Goal: Information Seeking & Learning: Learn about a topic

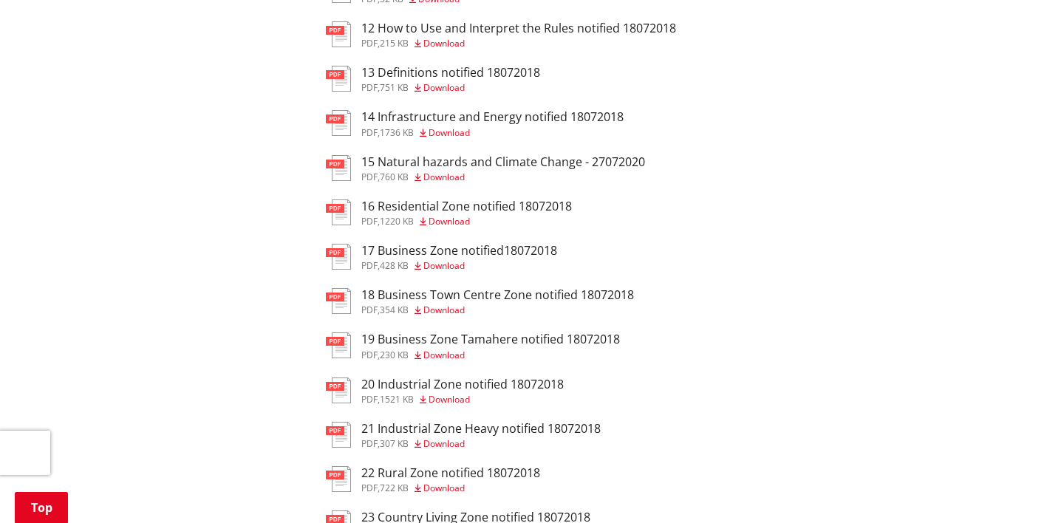
scroll to position [1162, 0]
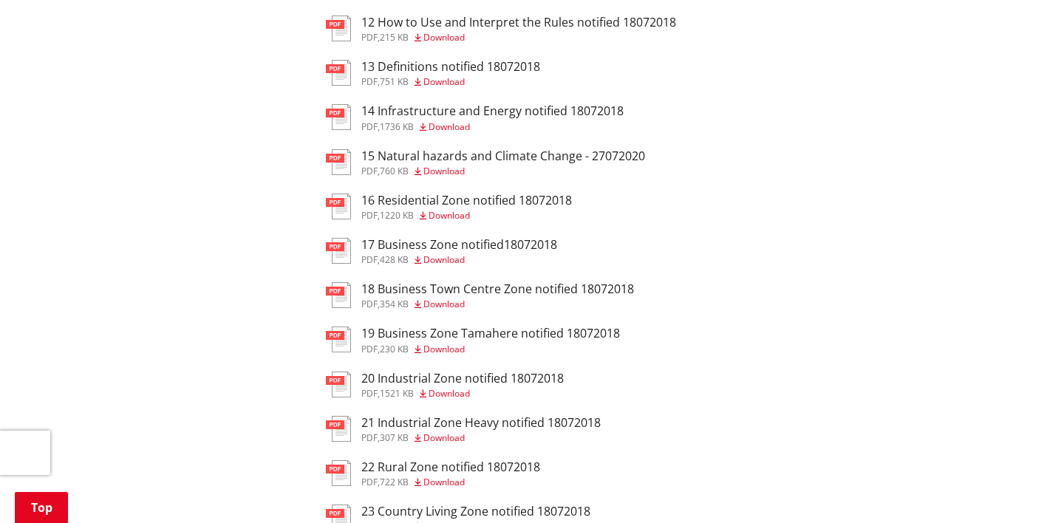
click at [502, 149] on h3 "15 Natural hazards and Climate Change - 27072020" at bounding box center [503, 156] width 284 height 14
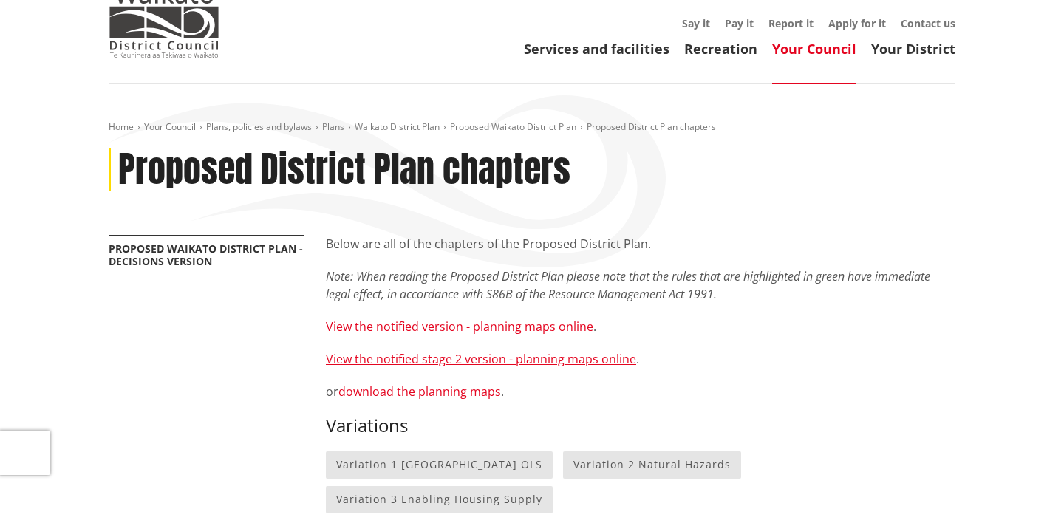
scroll to position [63, 0]
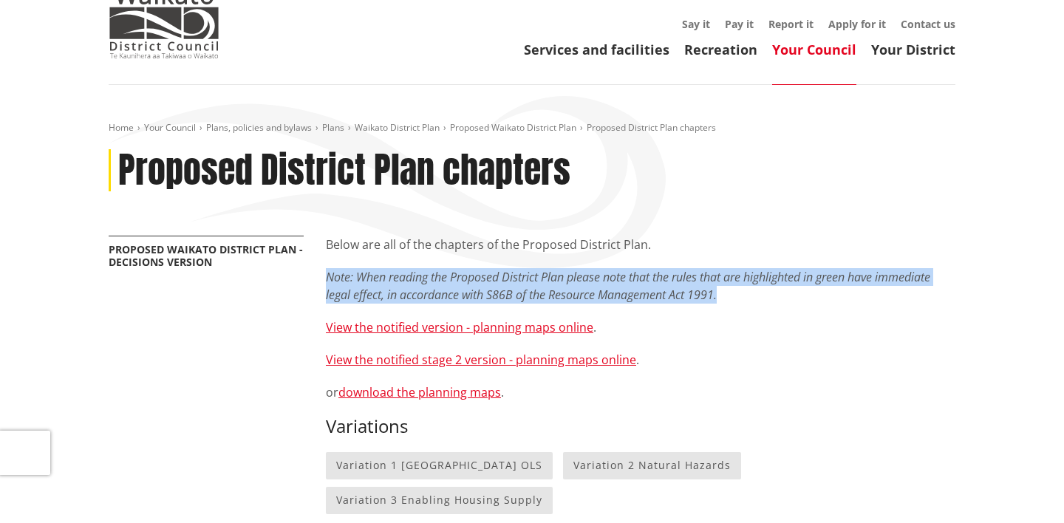
drag, startPoint x: 724, startPoint y: 294, endPoint x: 324, endPoint y: 282, distance: 400.0
drag, startPoint x: 731, startPoint y: 294, endPoint x: 326, endPoint y: 280, distance: 405.2
click at [326, 280] on p "Note: When reading the Proposed District Plan please note that the rules that a…" at bounding box center [641, 285] width 630 height 35
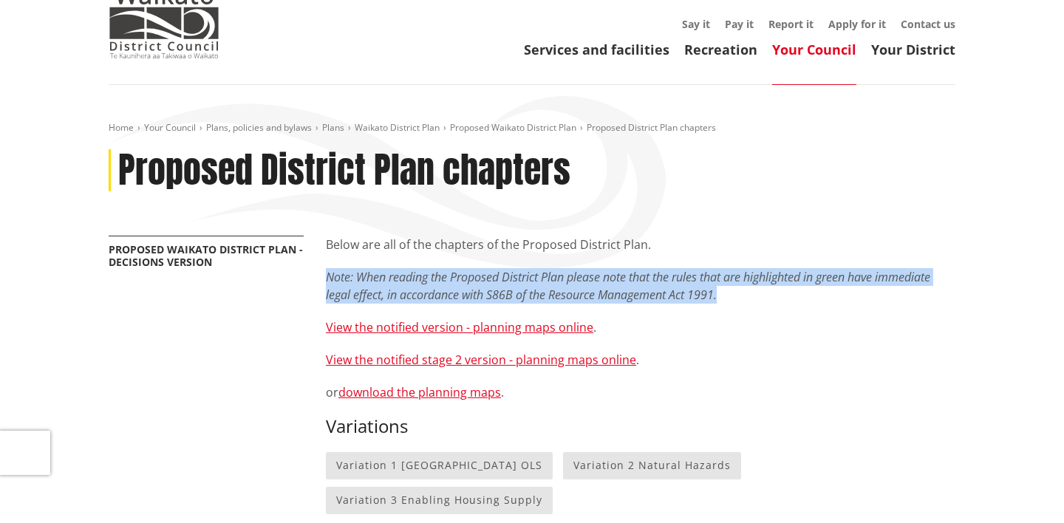
click at [326, 280] on em "Note: When reading the Proposed District Plan please note that the rules that a…" at bounding box center [628, 286] width 604 height 34
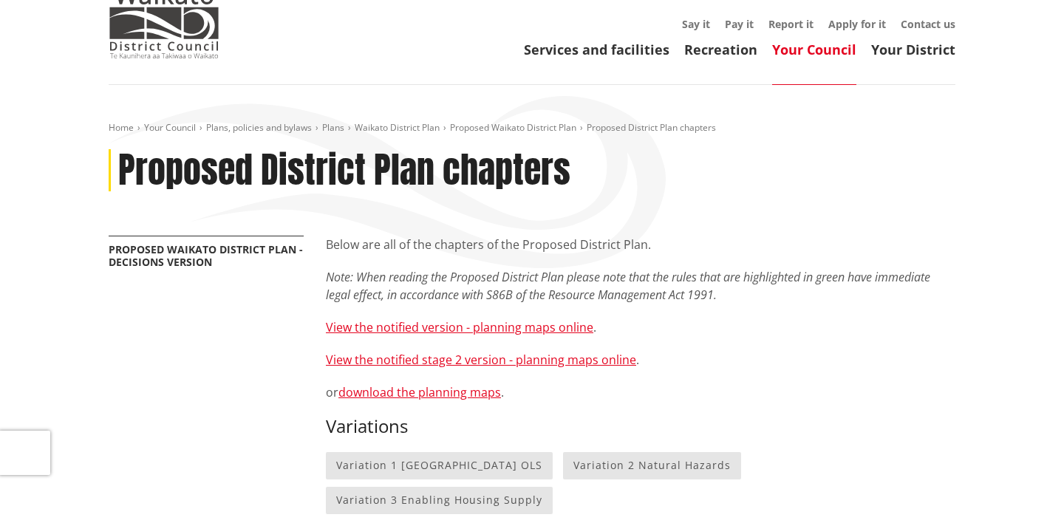
drag, startPoint x: 327, startPoint y: 248, endPoint x: 661, endPoint y: 245, distance: 334.0
click at [661, 245] on p "Below are all of the chapters of the Proposed District Plan." at bounding box center [641, 245] width 630 height 18
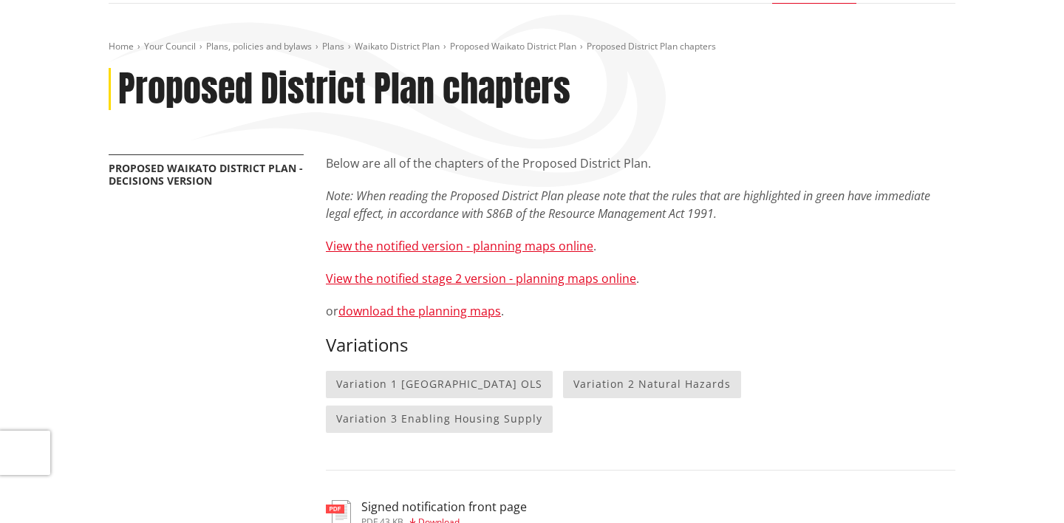
scroll to position [146, 0]
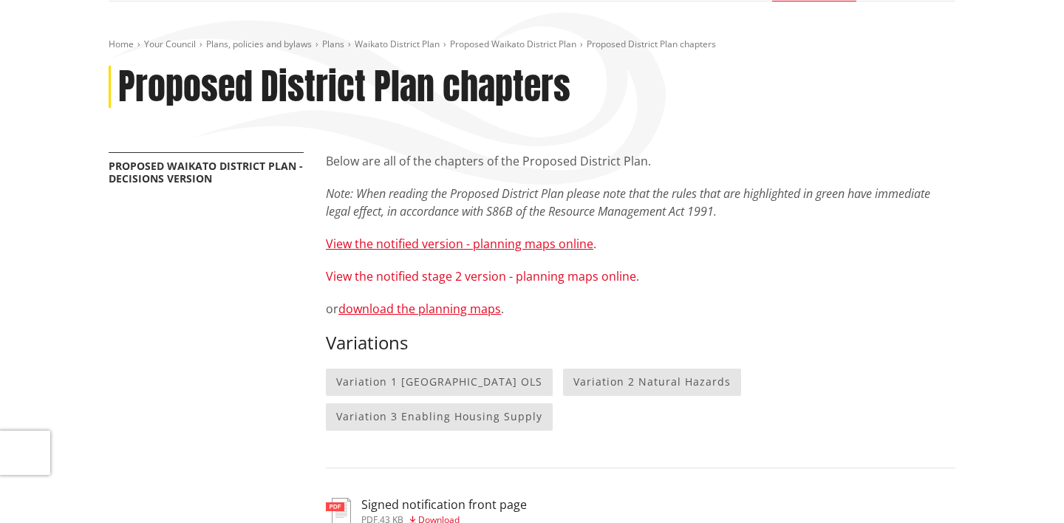
click at [514, 283] on link "View the notified stage 2 version - planning maps online" at bounding box center [481, 276] width 310 height 16
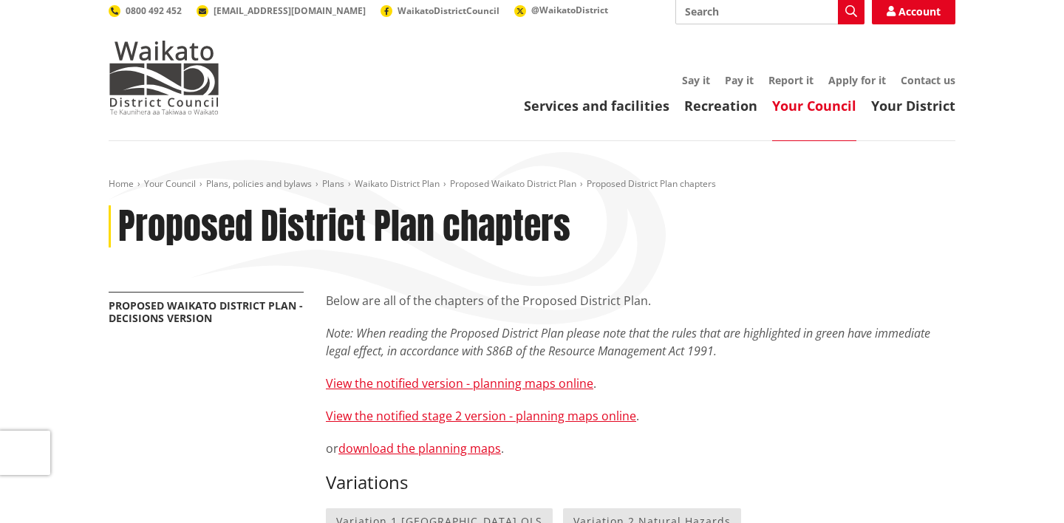
scroll to position [0, 0]
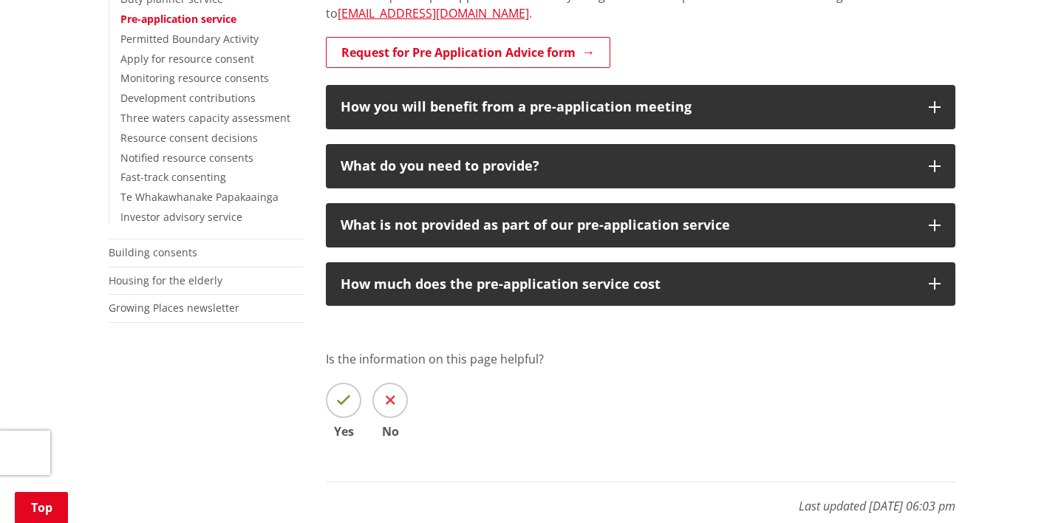
scroll to position [450, 0]
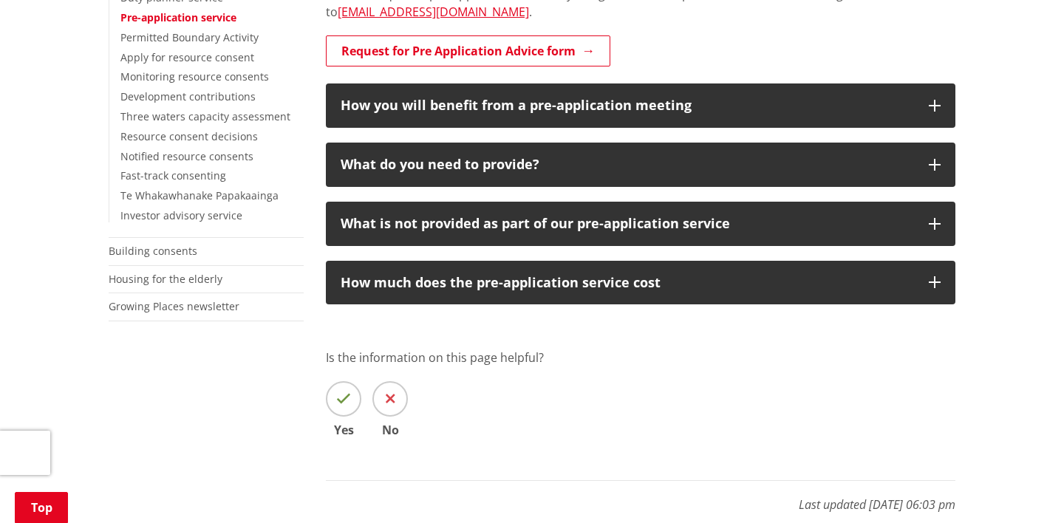
click at [657, 335] on div "The pre-application service is particularly useful in ensuring that you provide…" at bounding box center [641, 189] width 652 height 680
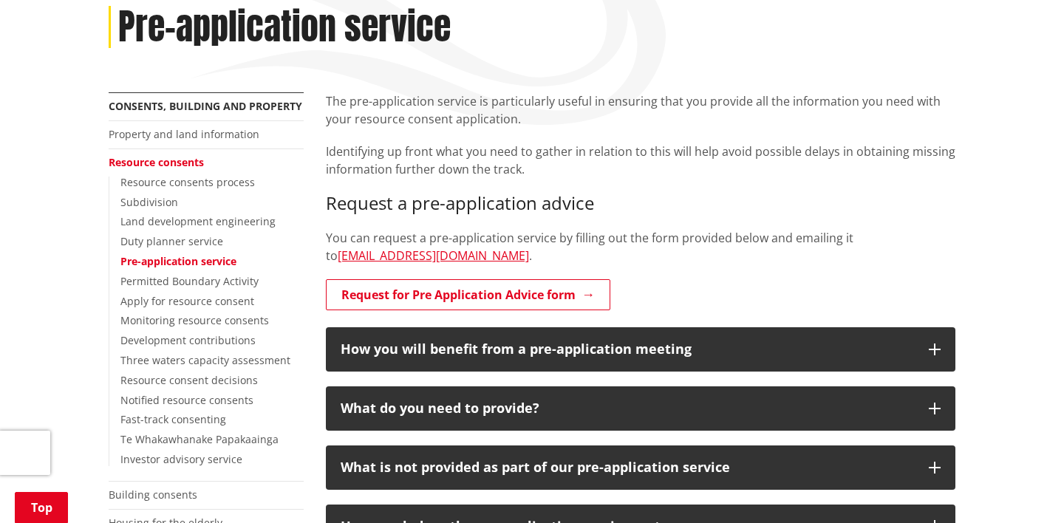
scroll to position [201, 0]
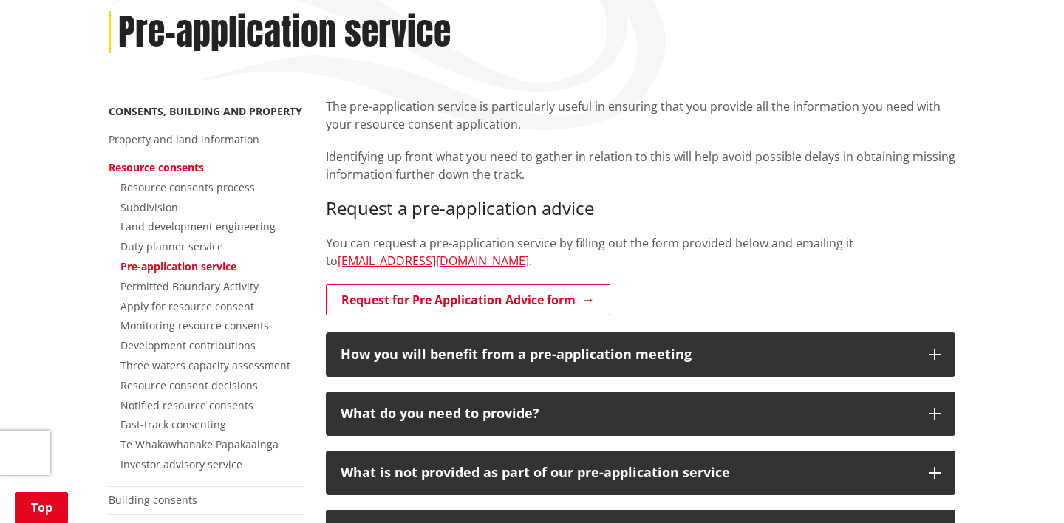
click at [657, 238] on p "You can request a pre-application service by filling out the form provided belo…" at bounding box center [641, 251] width 630 height 35
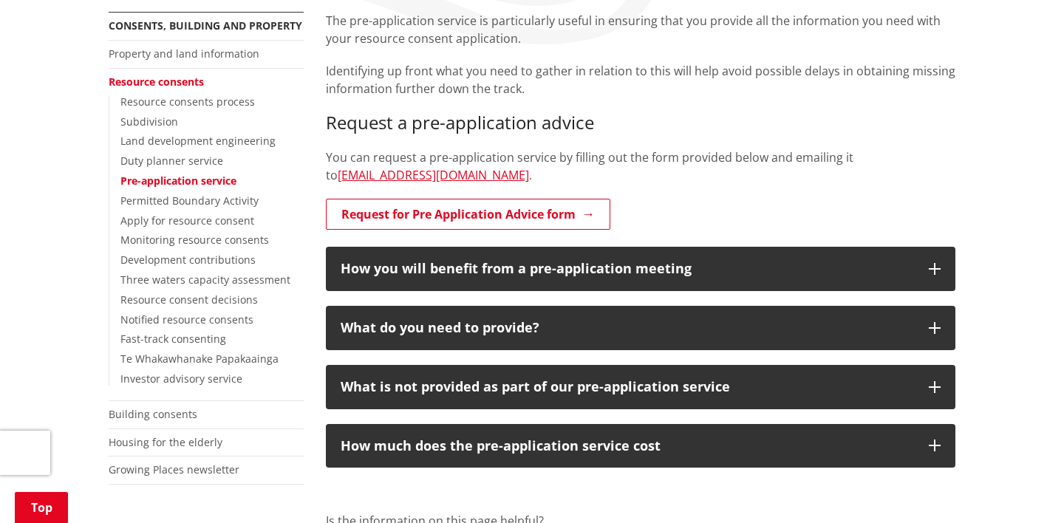
scroll to position [293, 0]
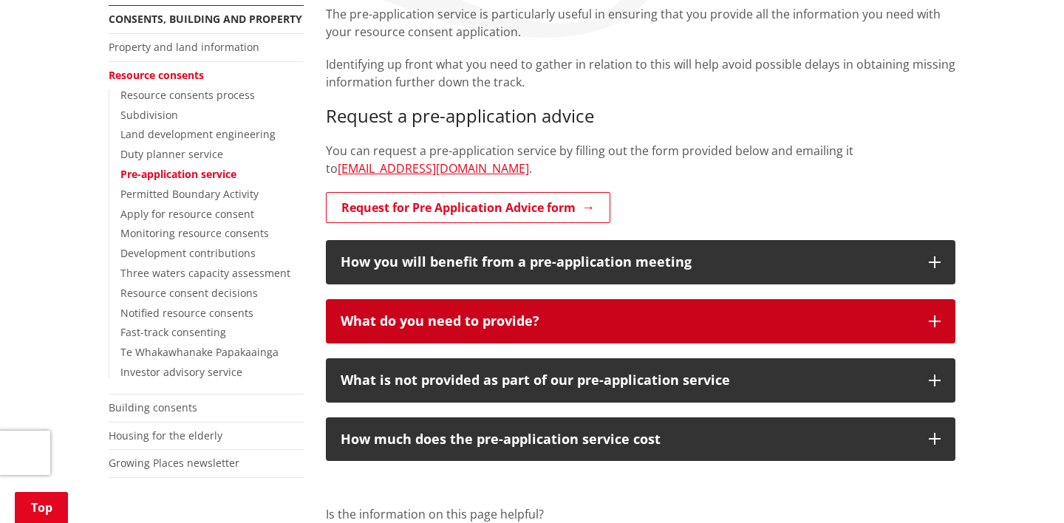
click at [580, 325] on div "What do you need to provide?" at bounding box center [627, 321] width 573 height 15
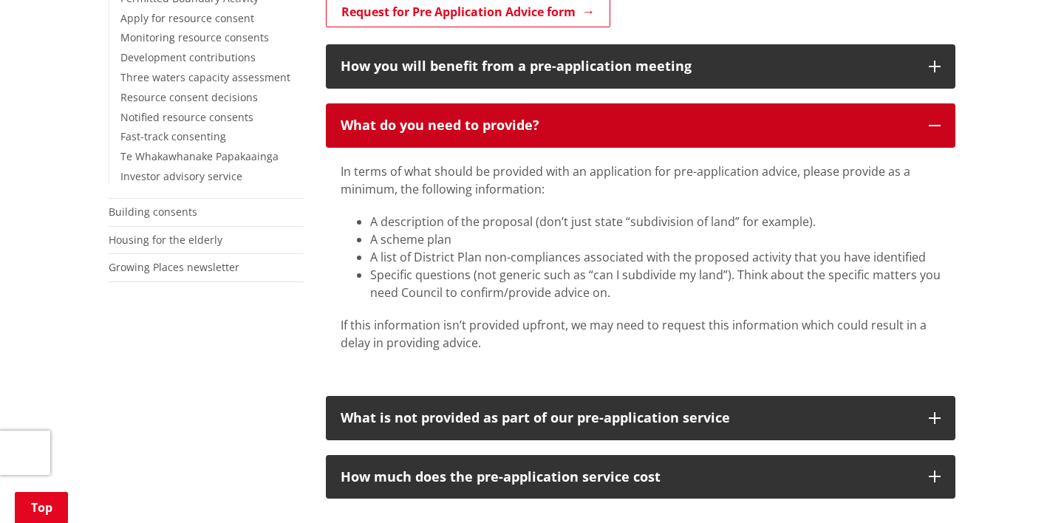
scroll to position [488, 0]
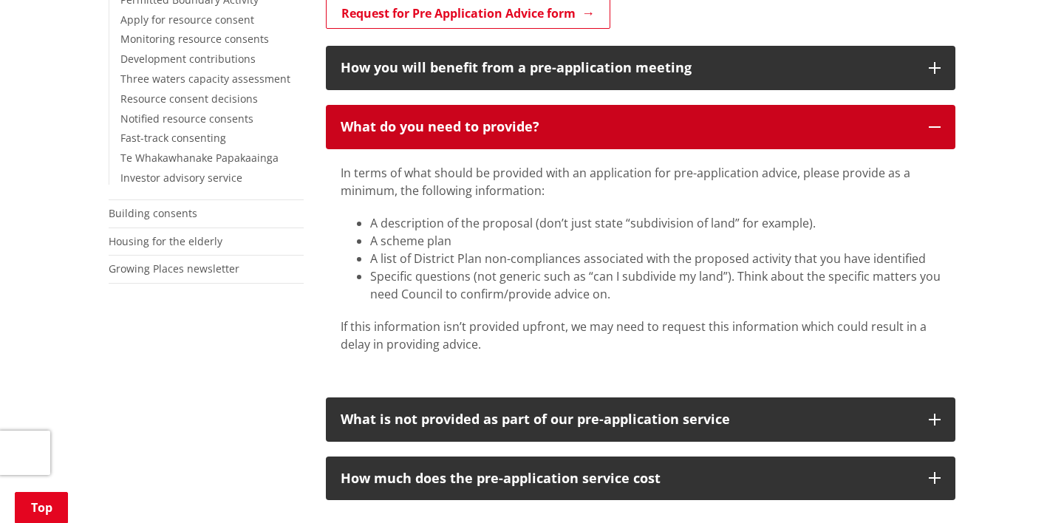
click at [562, 123] on div "What do you need to provide?" at bounding box center [627, 127] width 573 height 15
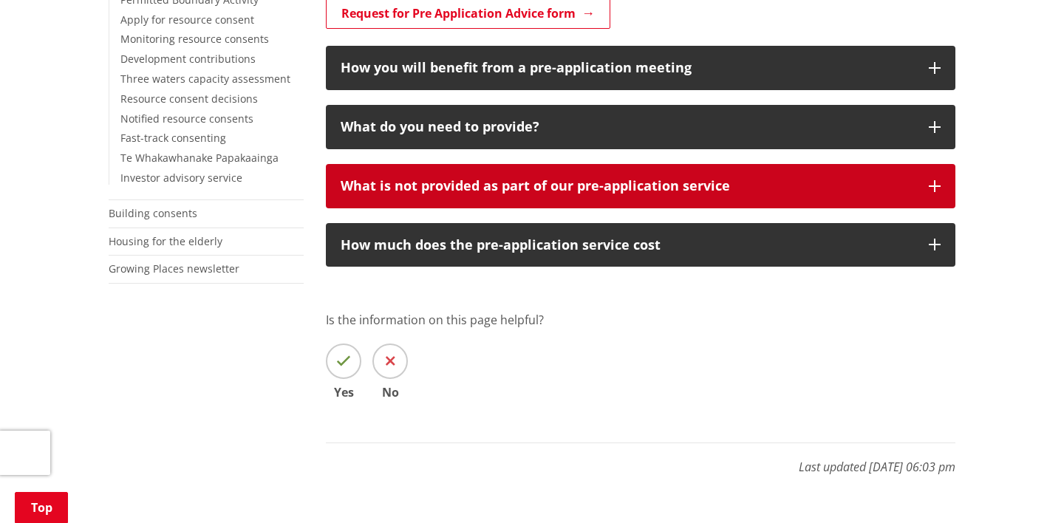
click at [542, 194] on div "What is not provided as part of our pre-application service" at bounding box center [627, 186] width 573 height 15
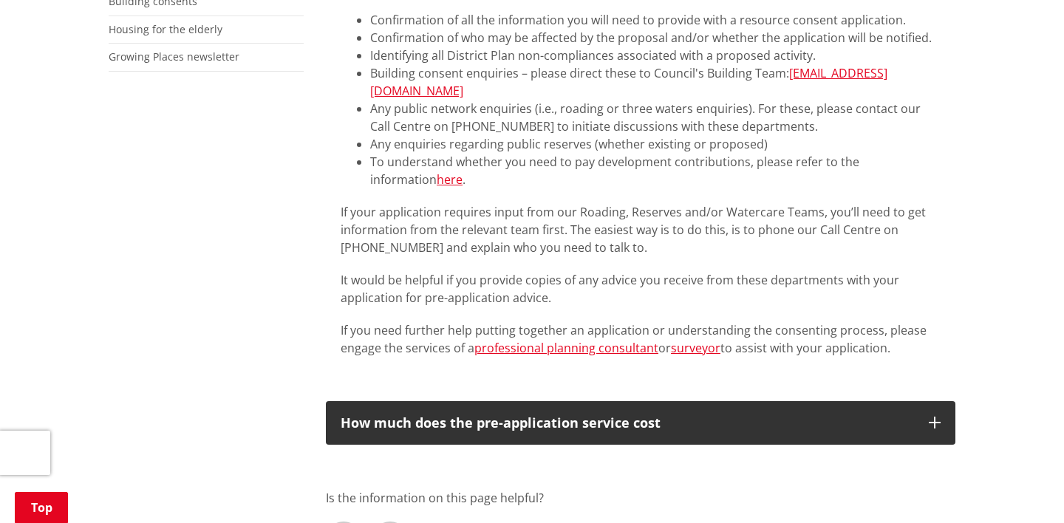
scroll to position [701, 0]
click at [820, 157] on li "To understand whether you need to pay development contributions, please refer t…" at bounding box center [655, 169] width 570 height 35
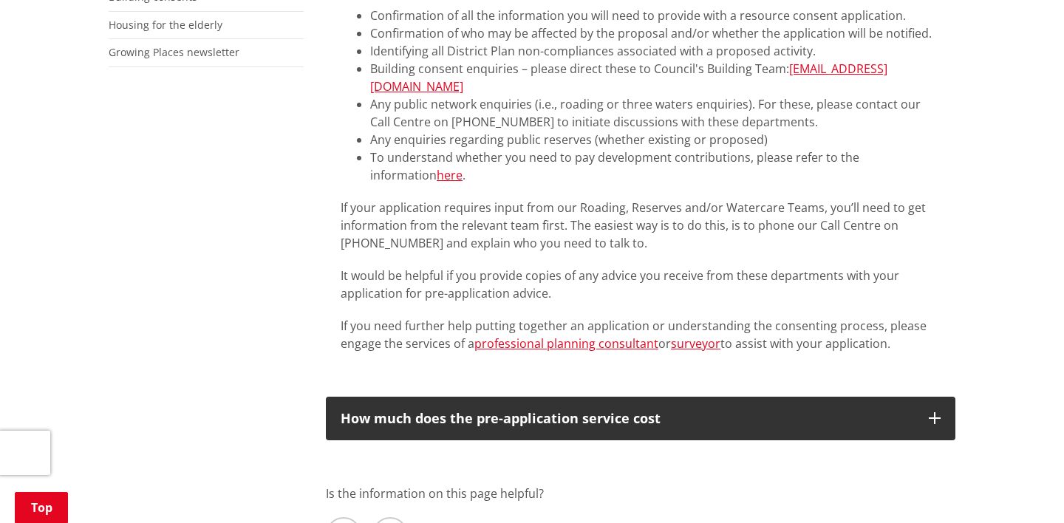
scroll to position [705, 0]
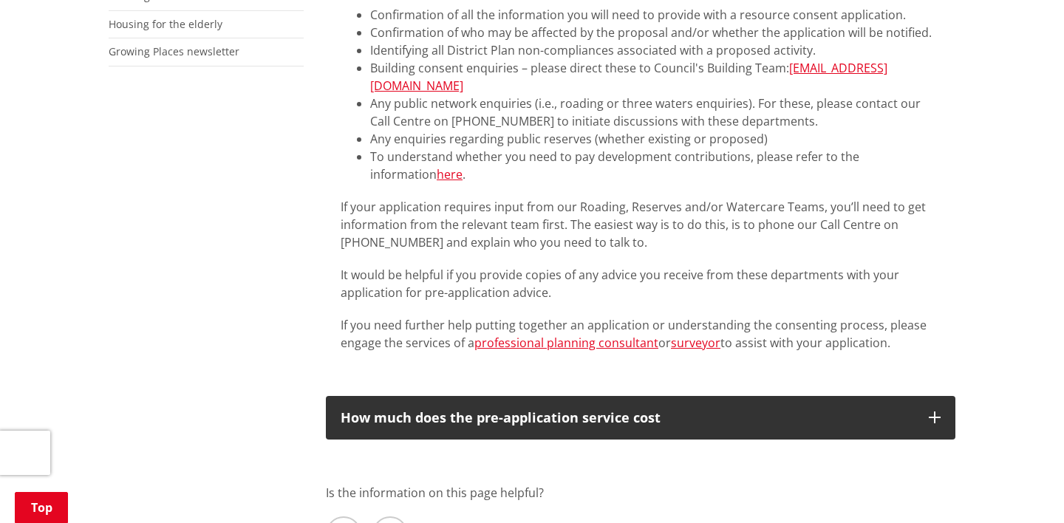
click at [745, 69] on li "Building consent enquiries – please direct these to Council's Building Team: bu…" at bounding box center [655, 76] width 570 height 35
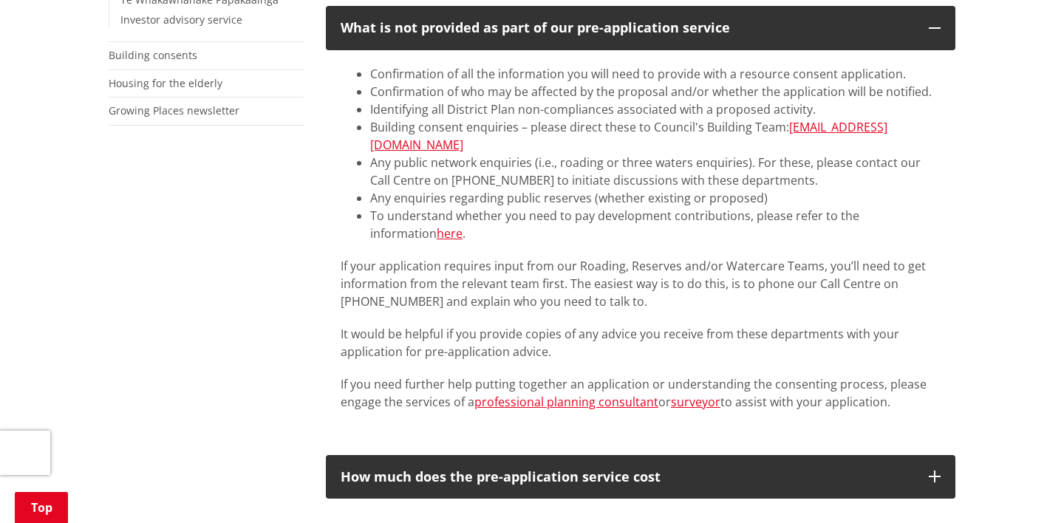
scroll to position [651, 0]
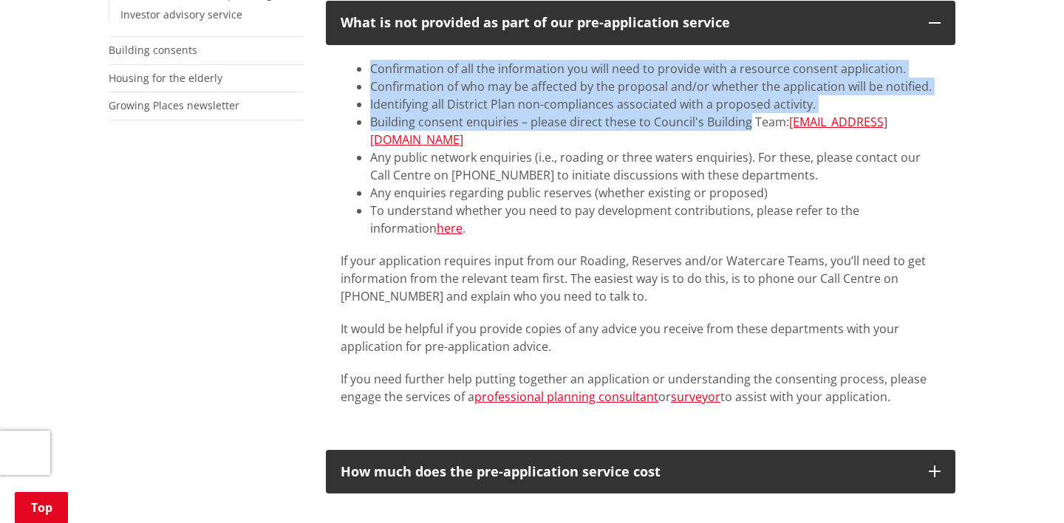
drag, startPoint x: 752, startPoint y: 117, endPoint x: 370, endPoint y: 67, distance: 384.5
click at [370, 67] on ul "Confirmation of all the information you will need to provide with a resource co…" at bounding box center [641, 148] width 600 height 177
click at [370, 67] on li "Confirmation of all the information you will need to provide with a resource co…" at bounding box center [655, 69] width 570 height 18
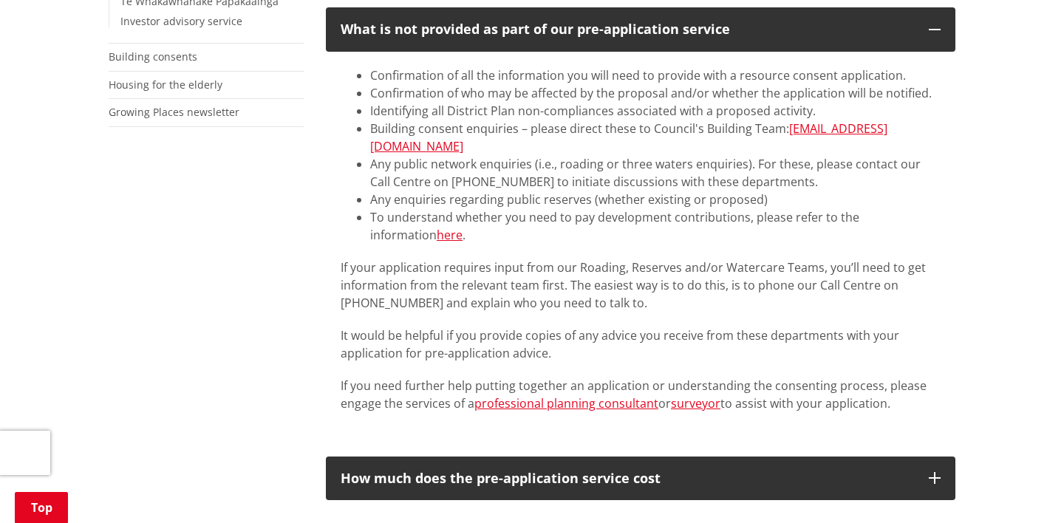
scroll to position [641, 0]
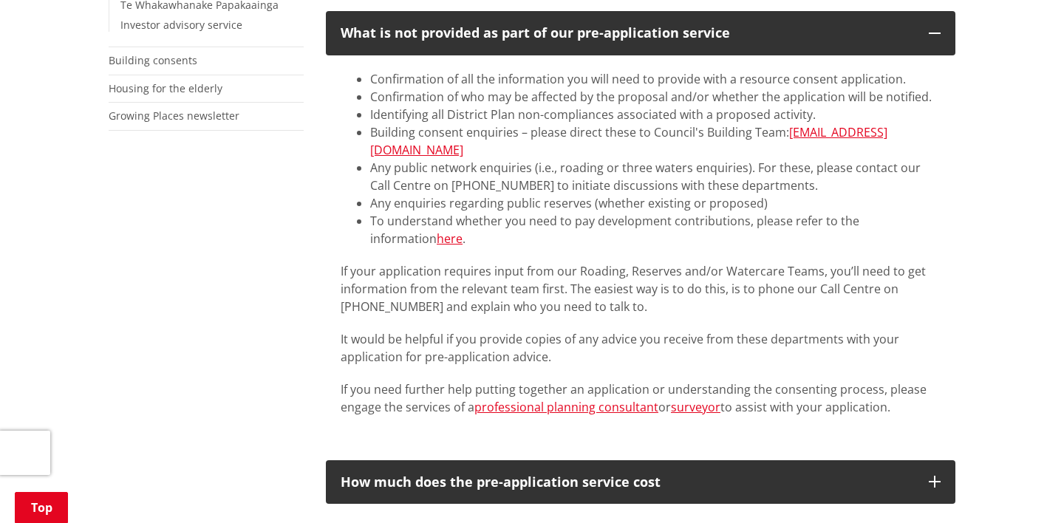
click at [503, 239] on li "To understand whether you need to pay development contributions, please refer t…" at bounding box center [655, 229] width 570 height 35
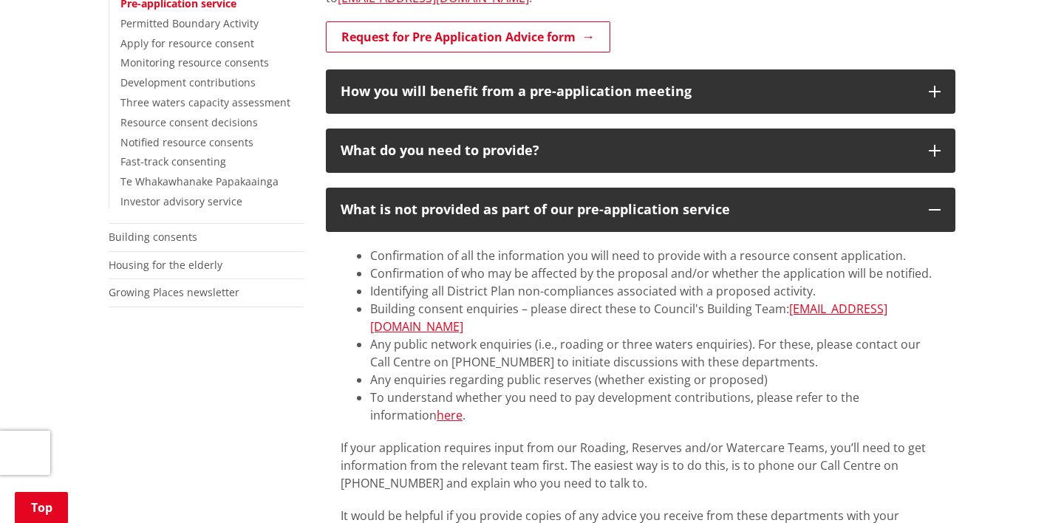
scroll to position [457, 0]
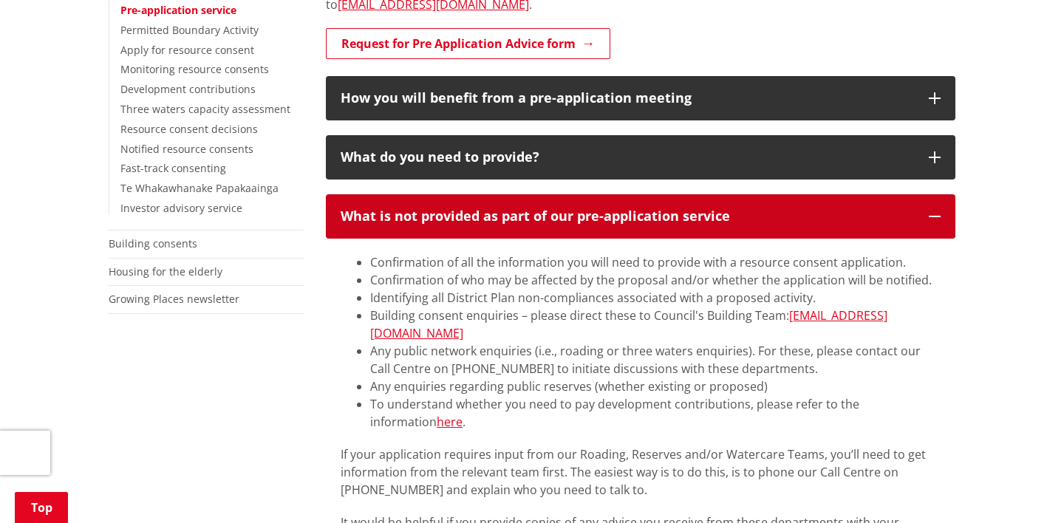
click at [568, 209] on div "What is not provided as part of our pre-application service" at bounding box center [627, 216] width 573 height 15
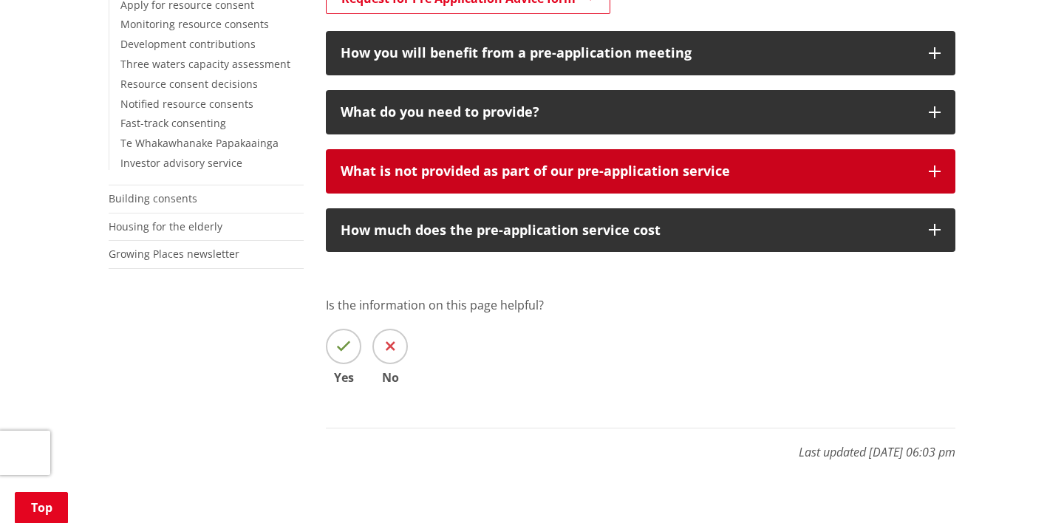
scroll to position [507, 0]
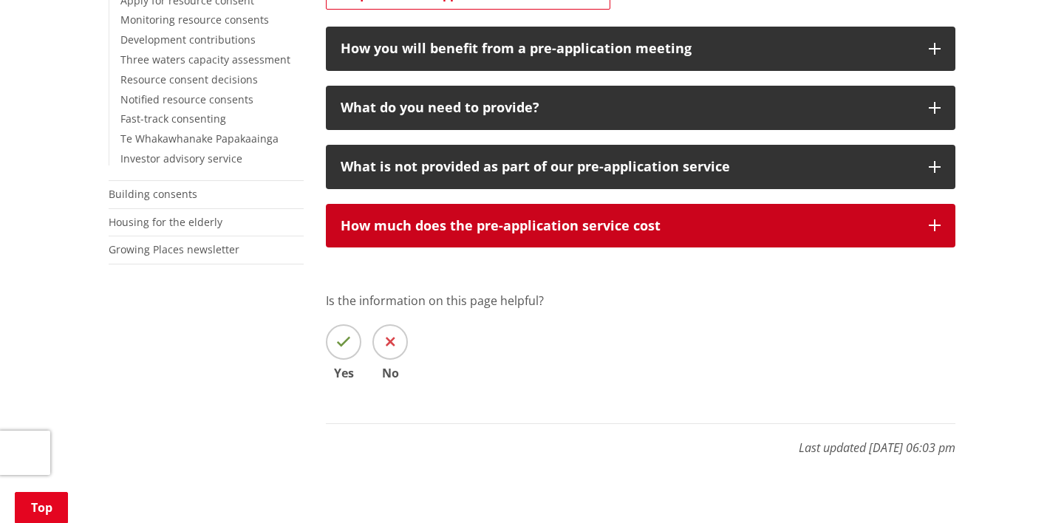
click at [562, 225] on div "How much does the pre-application service cost" at bounding box center [627, 226] width 573 height 15
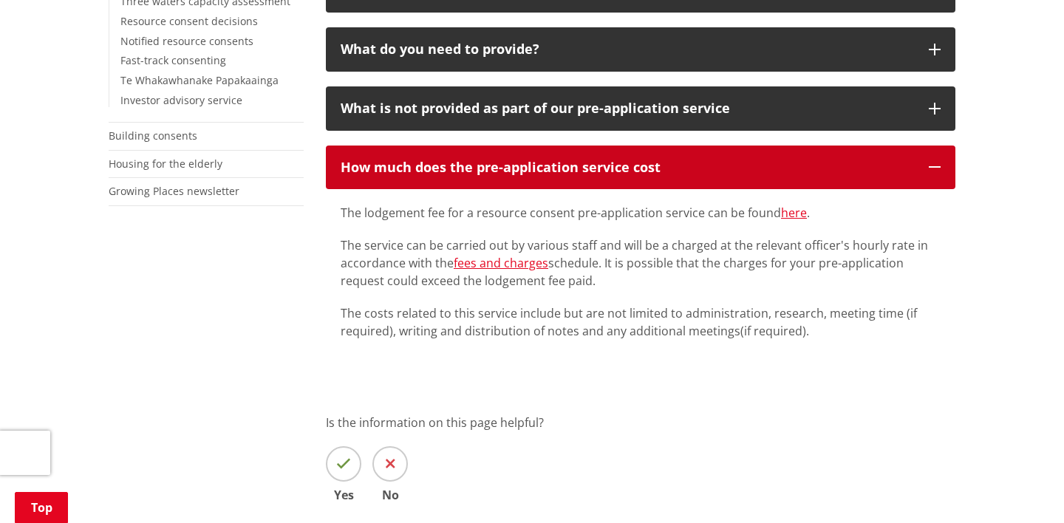
scroll to position [573, 0]
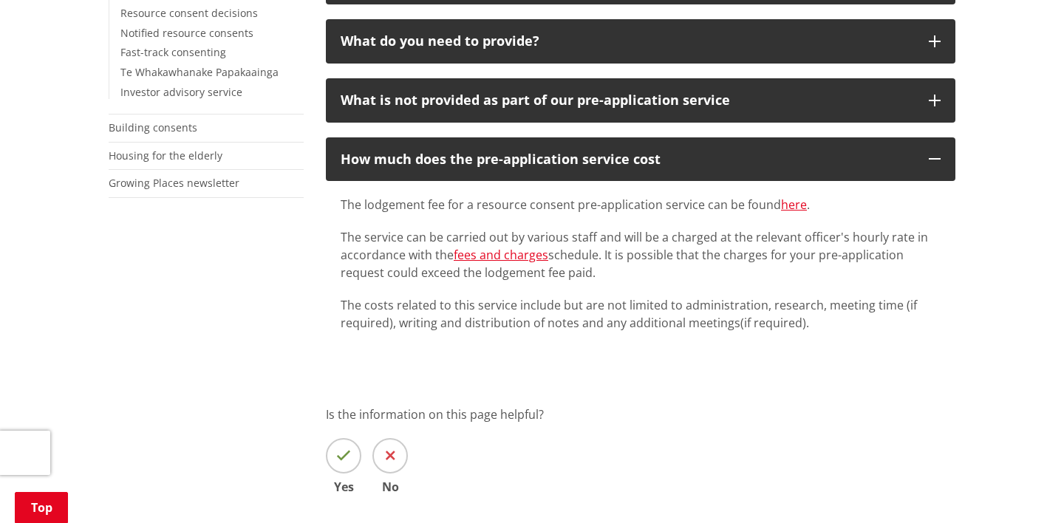
click at [686, 122] on div "The pre-application service is particularly useful in ensuring that you provide…" at bounding box center [641, 155] width 652 height 860
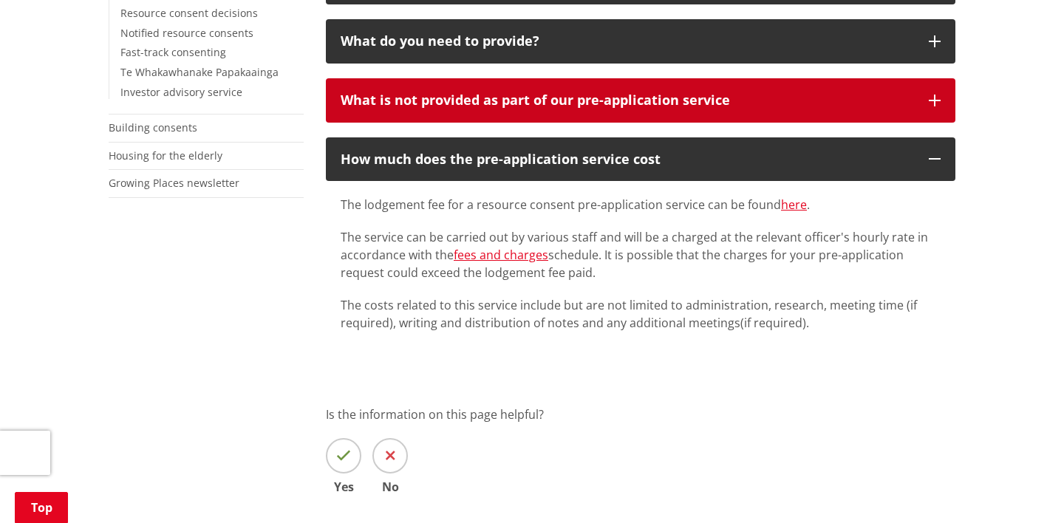
click at [692, 104] on div "What is not provided as part of our pre-application service" at bounding box center [627, 100] width 573 height 15
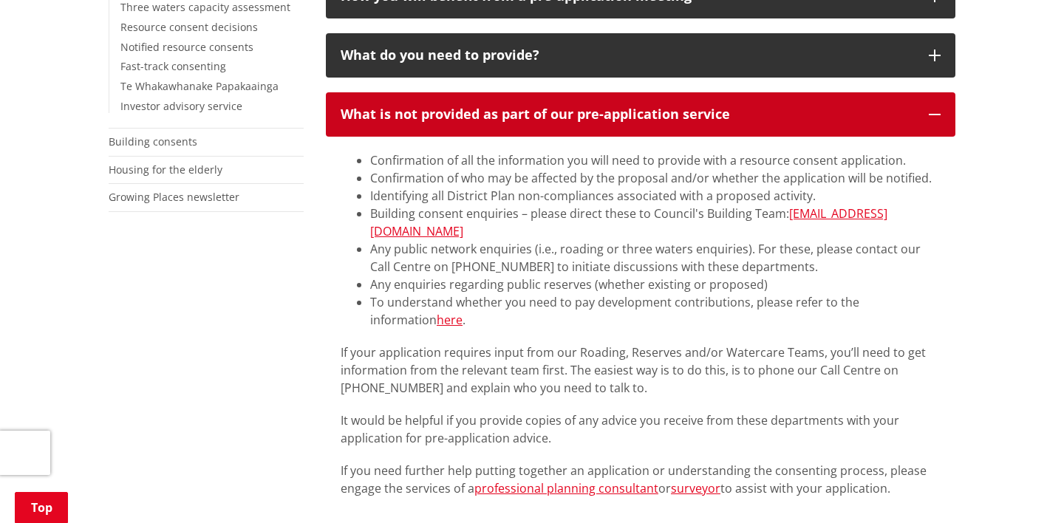
scroll to position [558, 0]
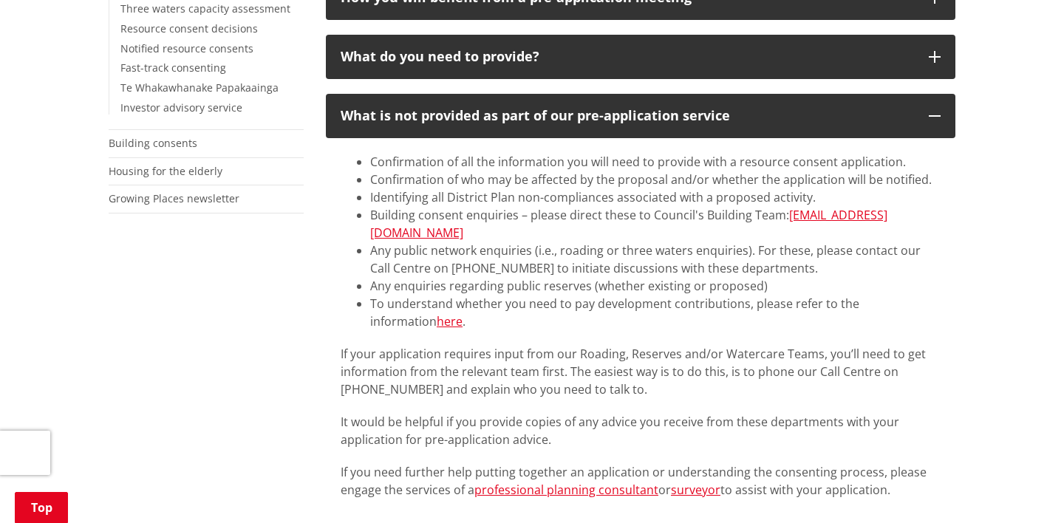
click at [608, 167] on li "Confirmation of all the information you will need to provide with a resource co…" at bounding box center [655, 162] width 570 height 18
click at [604, 180] on li "Confirmation of who may be affected by the proposal and/or whether the applicat…" at bounding box center [655, 180] width 570 height 18
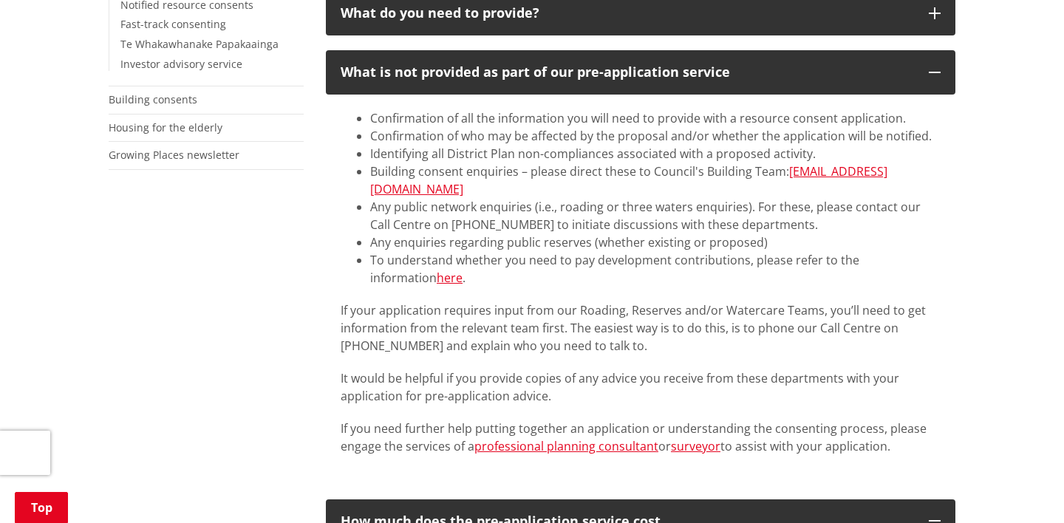
scroll to position [592, 0]
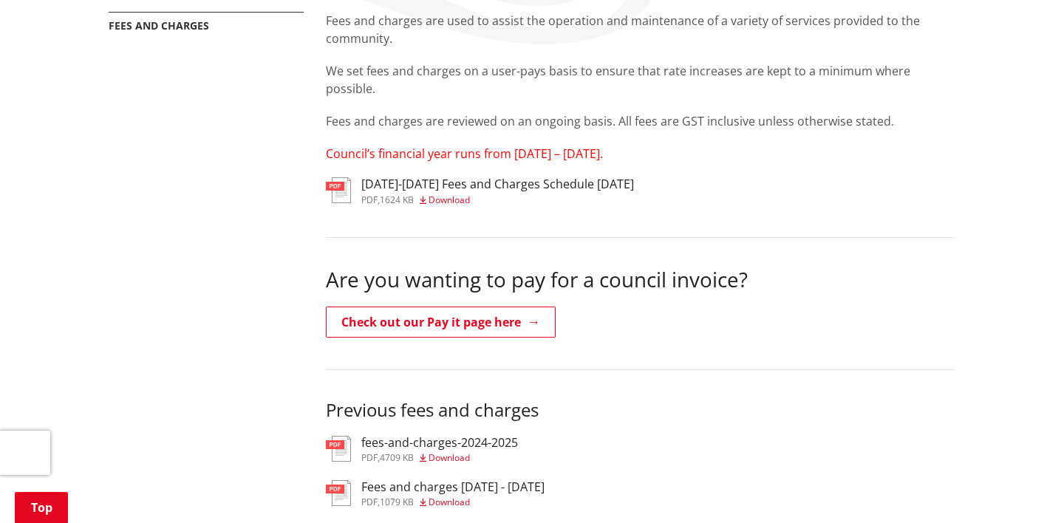
scroll to position [290, 0]
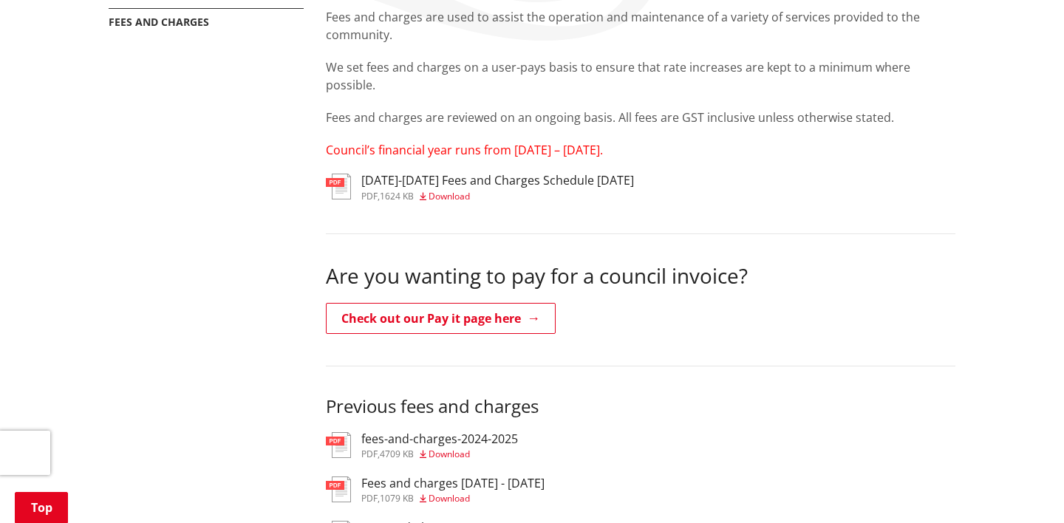
click at [465, 183] on h3 "2025-2027 Fees and Charges Schedule June 2025" at bounding box center [497, 181] width 273 height 14
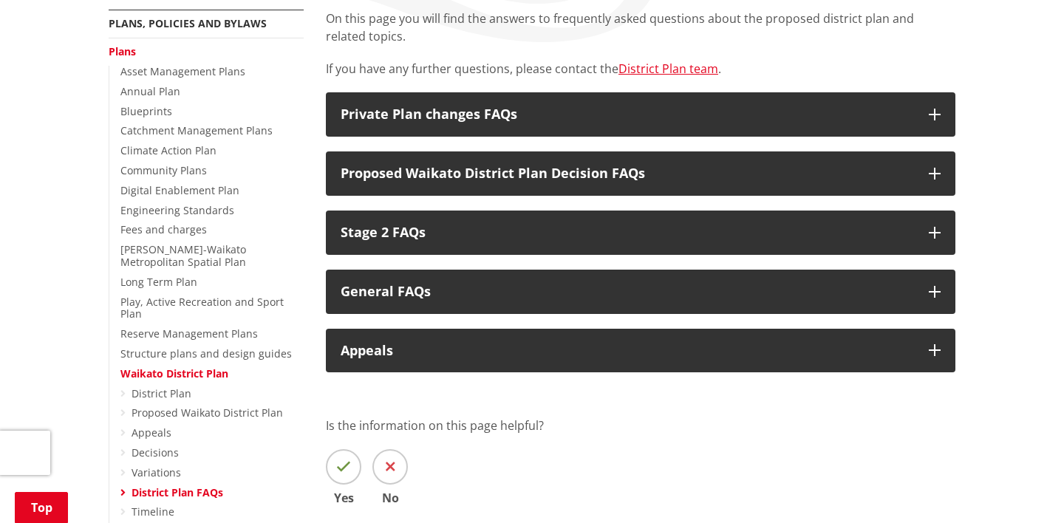
scroll to position [294, 0]
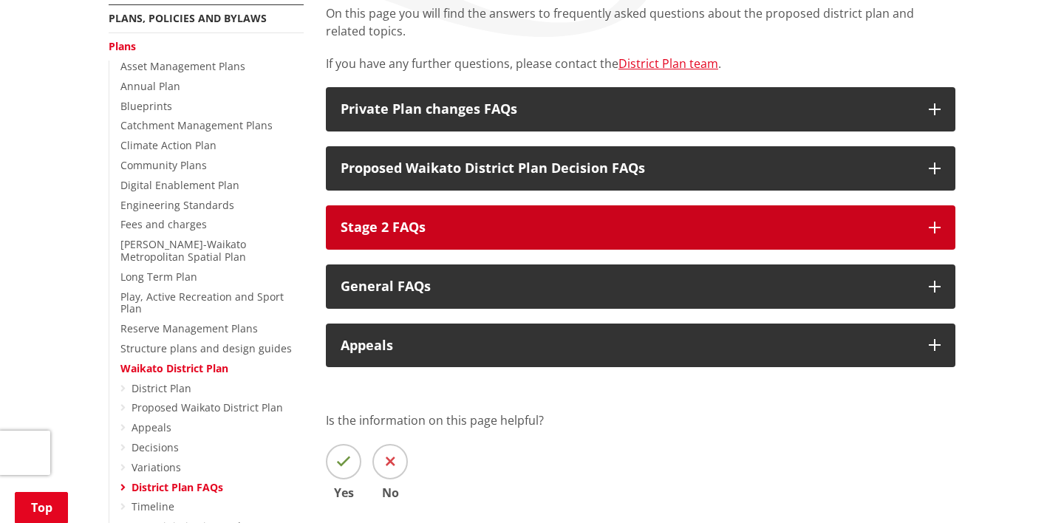
click at [569, 232] on h3 "Stage 2 FAQs" at bounding box center [627, 227] width 573 height 15
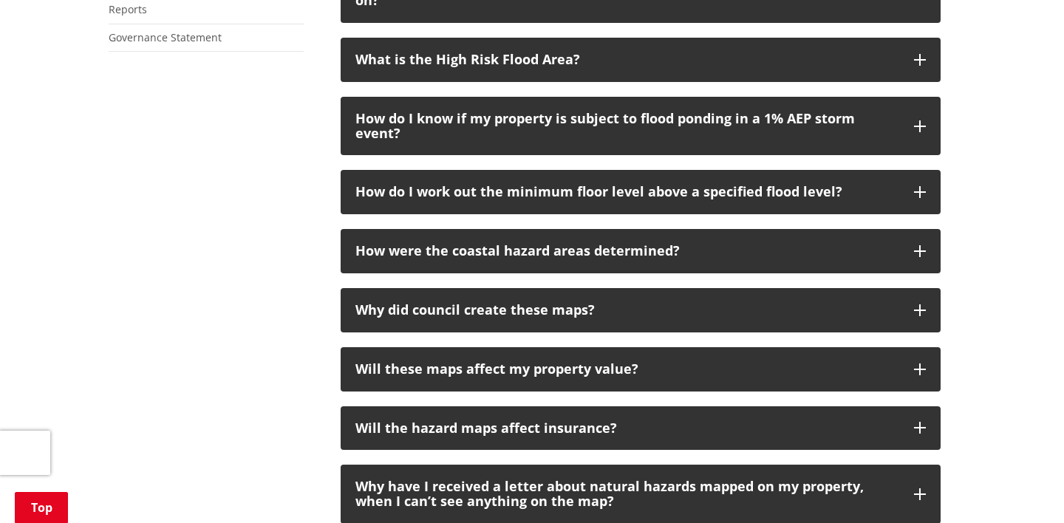
scroll to position [1002, 0]
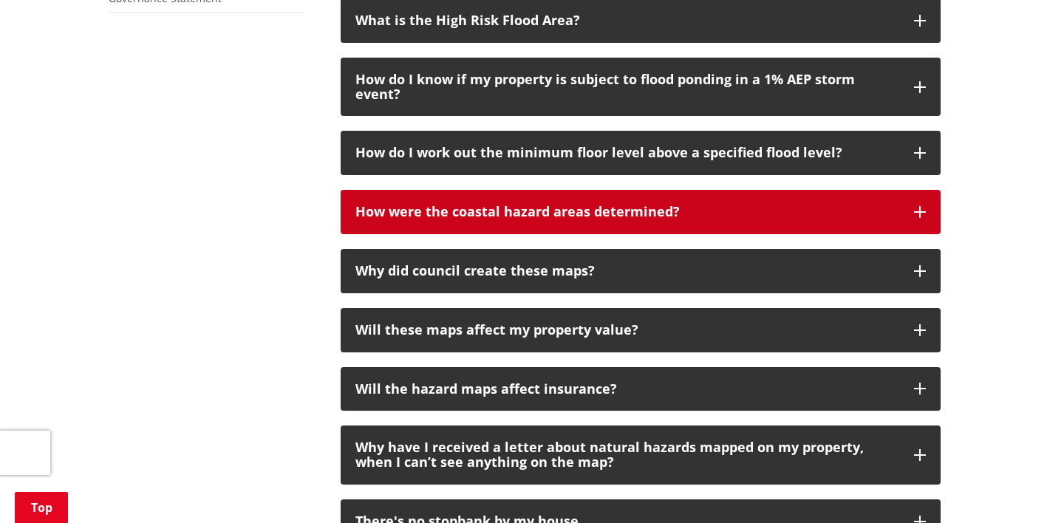
click at [577, 214] on h3 "How were the coastal hazard areas determined?" at bounding box center [627, 212] width 544 height 15
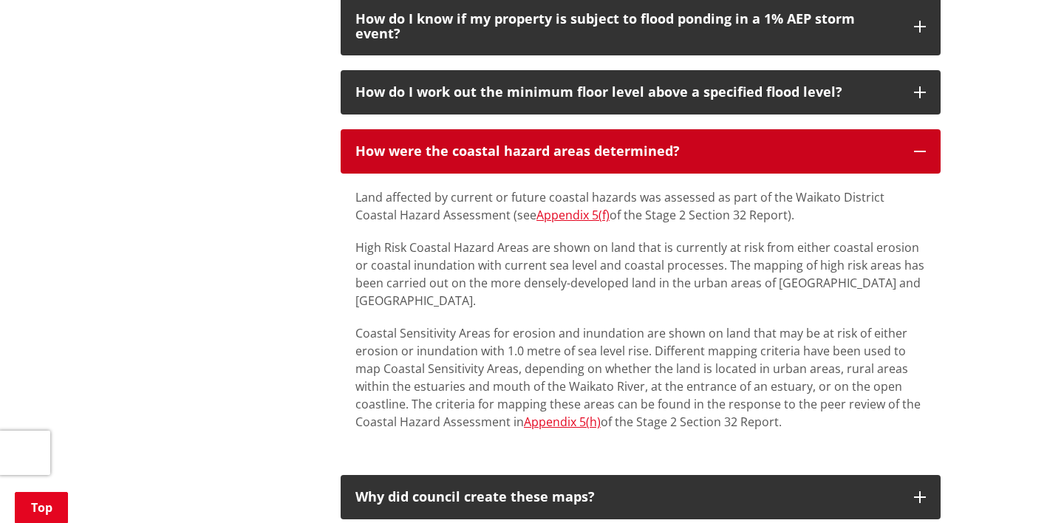
scroll to position [1043, 0]
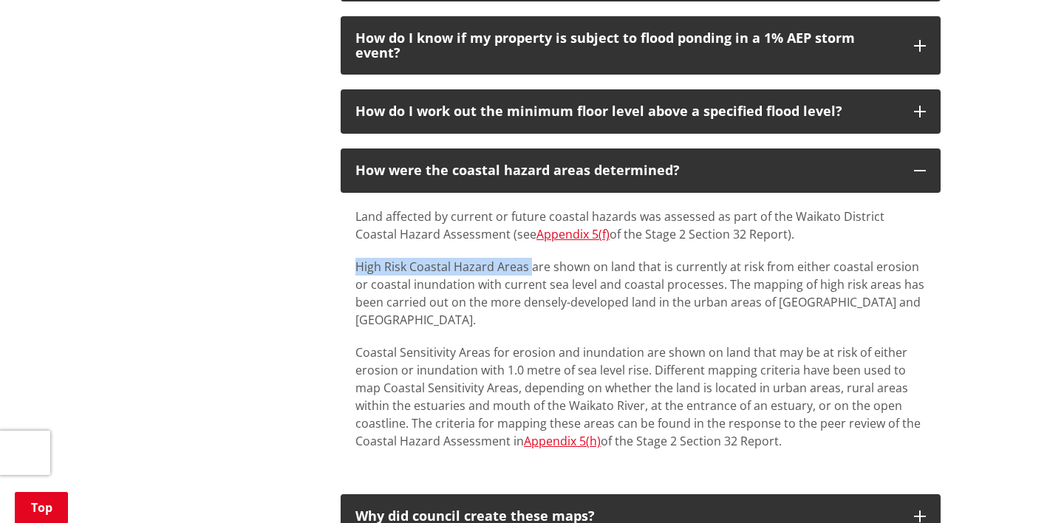
drag, startPoint x: 358, startPoint y: 264, endPoint x: 528, endPoint y: 265, distance: 170.0
click at [528, 265] on p "High Risk Coastal Hazard Areas are shown on land that is currently at risk from…" at bounding box center [640, 293] width 570 height 71
drag, startPoint x: 672, startPoint y: 260, endPoint x: 722, endPoint y: 268, distance: 50.8
click at [722, 268] on p "High Risk Coastal Hazard Areas are shown on land that is currently at risk from…" at bounding box center [640, 293] width 570 height 71
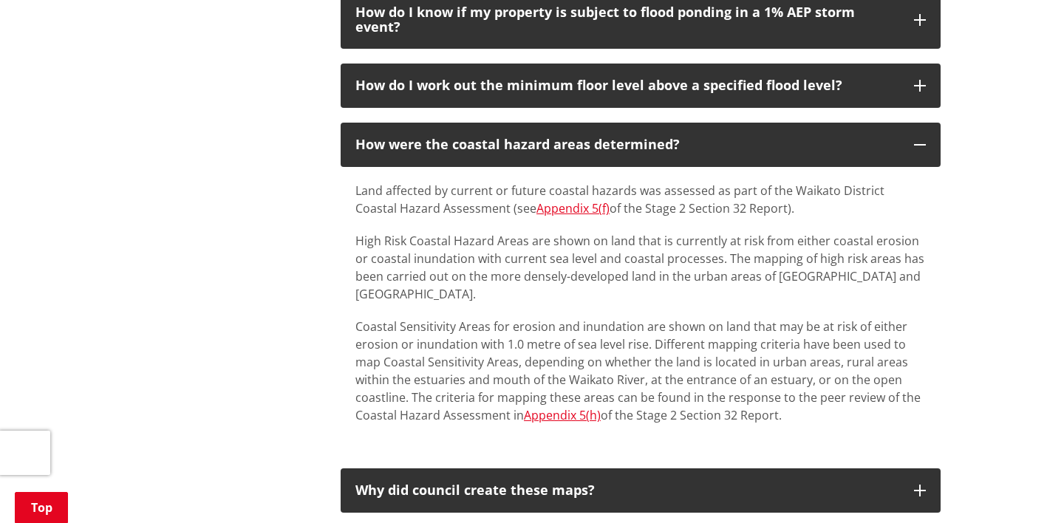
scroll to position [1074, 0]
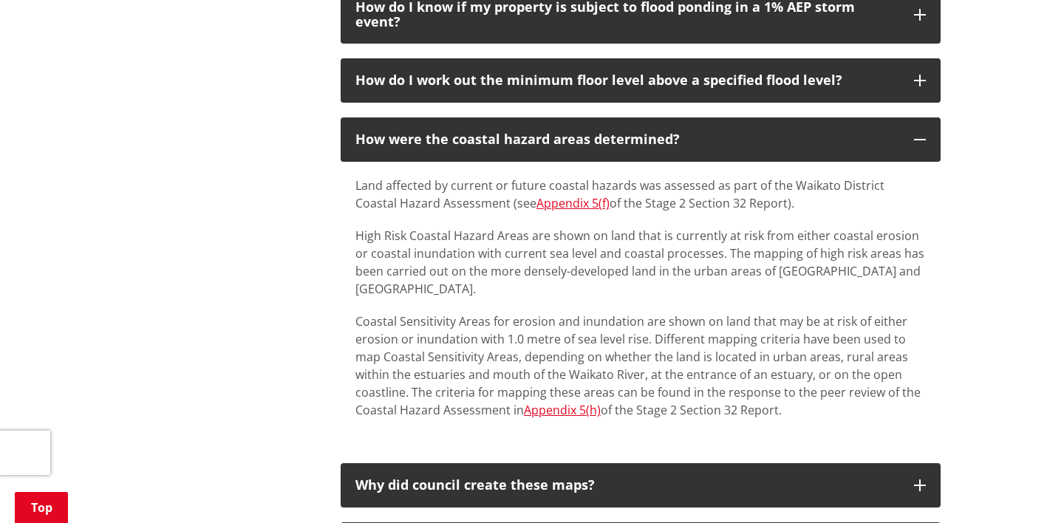
click at [489, 313] on p "Coastal Sensitivity Areas for erosion and inundation are shown on land that may…" at bounding box center [640, 366] width 570 height 106
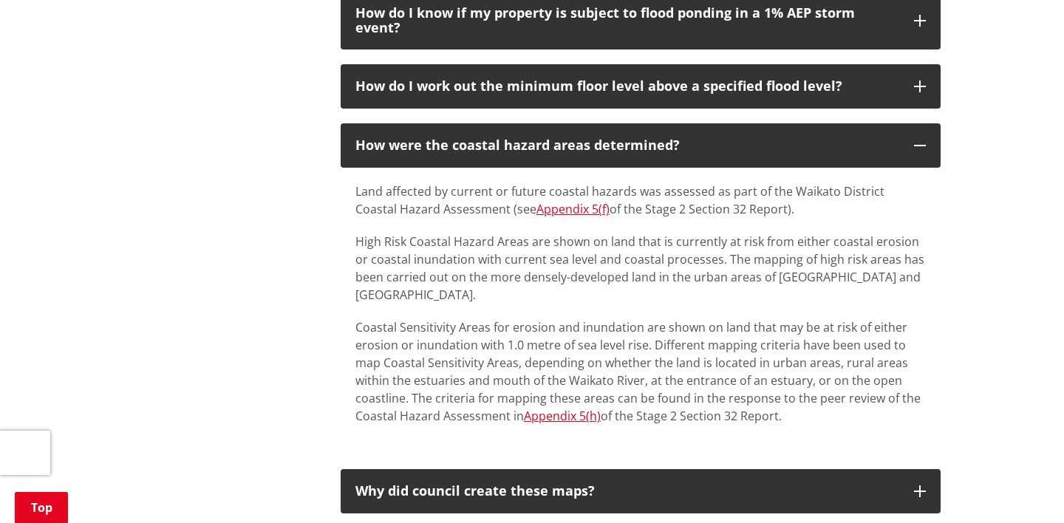
scroll to position [1060, 0]
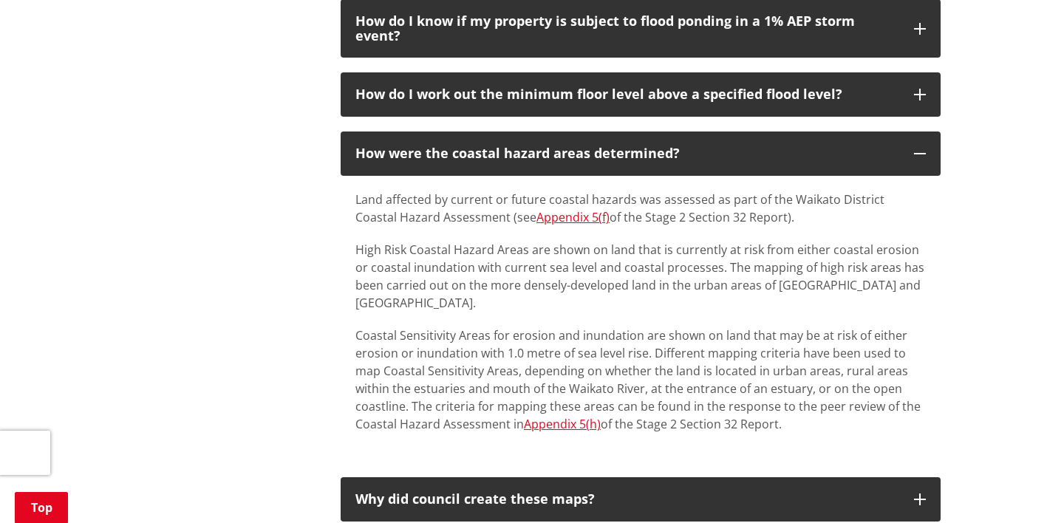
click at [487, 327] on p "Coastal Sensitivity Areas for erosion and inundation are shown on land that may…" at bounding box center [640, 380] width 570 height 106
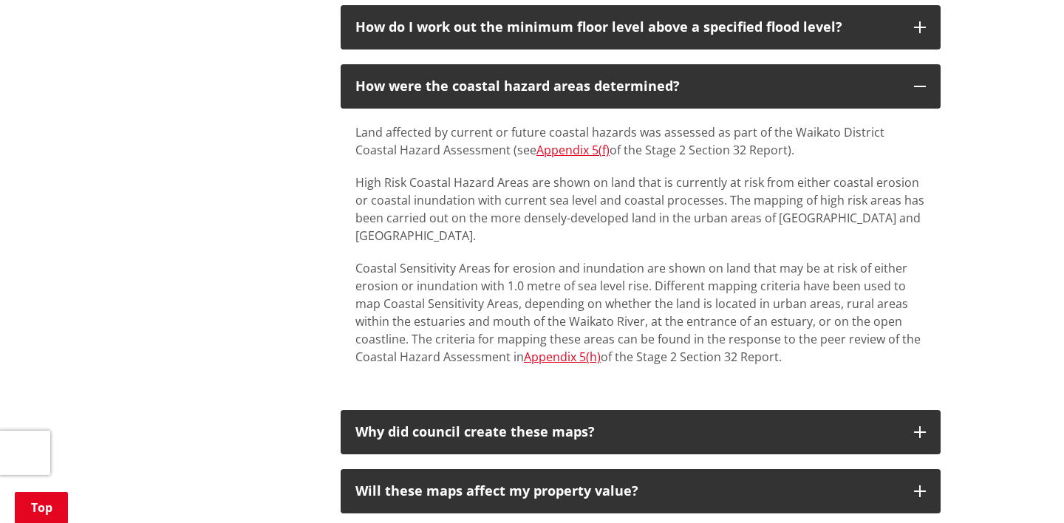
scroll to position [1129, 0]
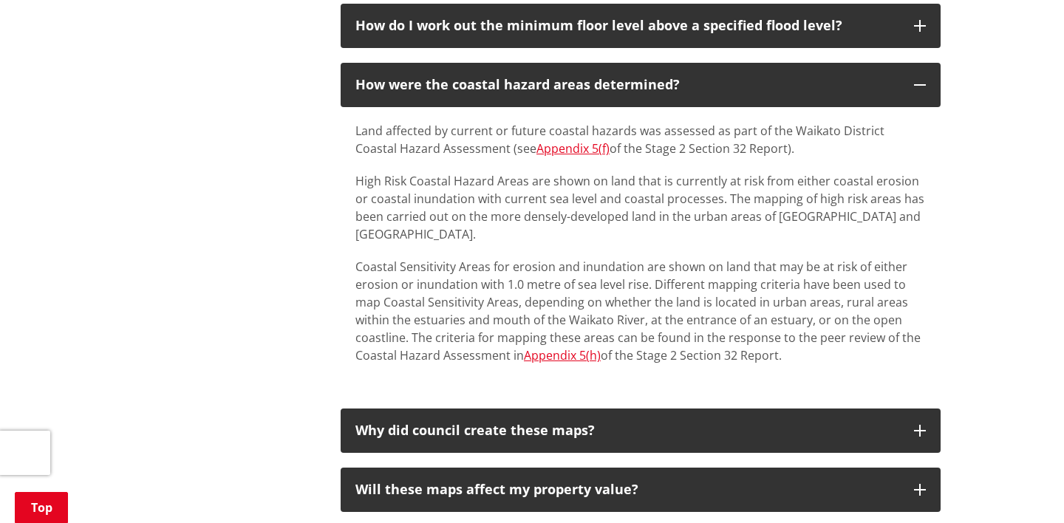
click at [790, 324] on p "Coastal Sensitivity Areas for erosion and inundation are shown on land that may…" at bounding box center [640, 311] width 570 height 106
click at [789, 338] on p "Coastal Sensitivity Areas for erosion and inundation are shown on land that may…" at bounding box center [640, 311] width 570 height 106
drag, startPoint x: 655, startPoint y: 265, endPoint x: 785, endPoint y: 268, distance: 129.4
click at [785, 267] on p "Coastal Sensitivity Areas for erosion and inundation are shown on land that may…" at bounding box center [640, 311] width 570 height 106
click at [638, 281] on p "Coastal Sensitivity Areas for erosion and inundation are shown on land that may…" at bounding box center [640, 311] width 570 height 106
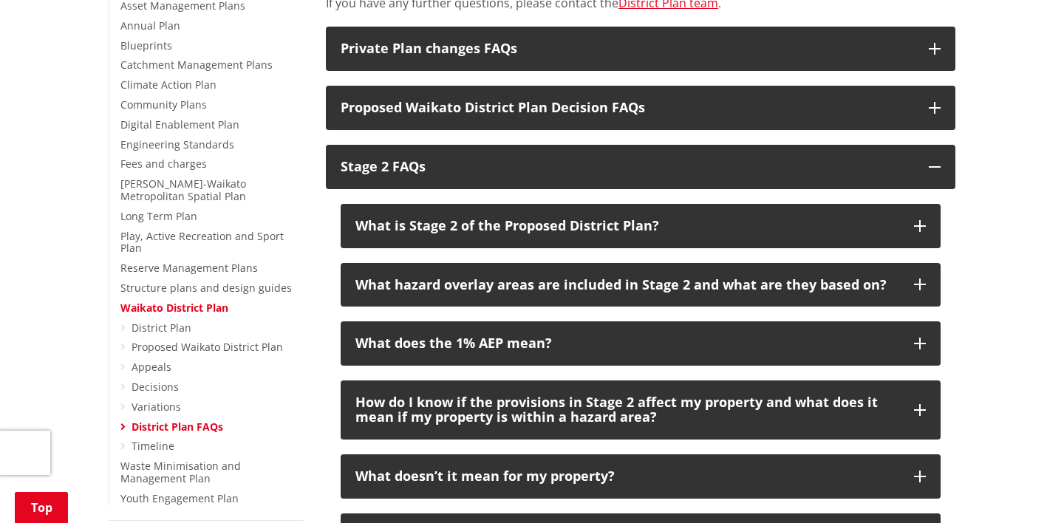
scroll to position [349, 0]
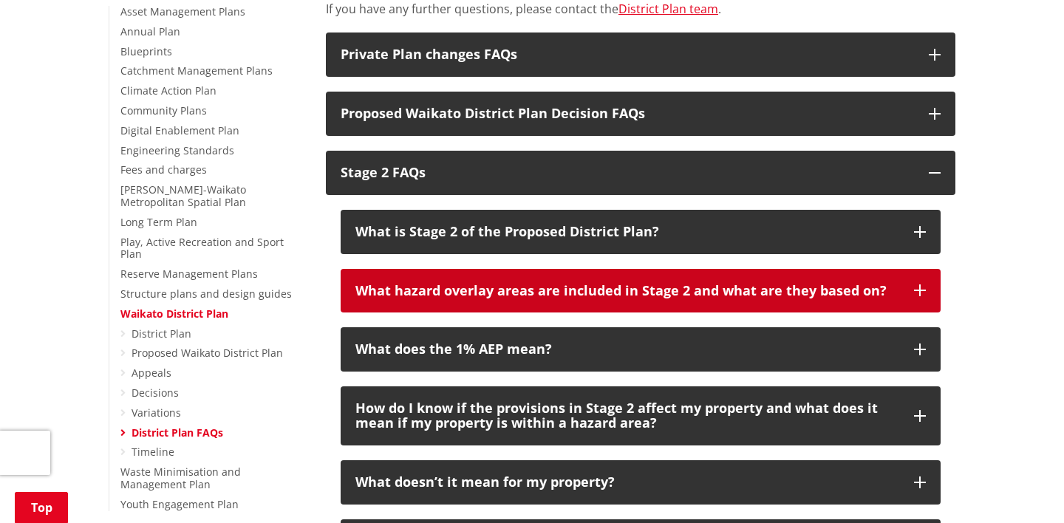
click at [625, 288] on h3 "What hazard overlay areas are included in Stage 2 and what are they based on?" at bounding box center [627, 291] width 544 height 15
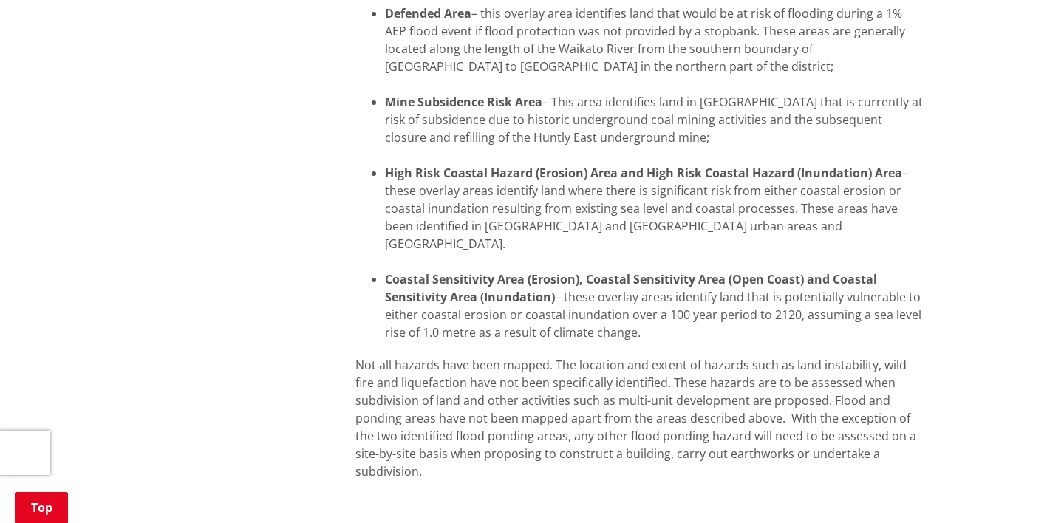
scroll to position [1051, 0]
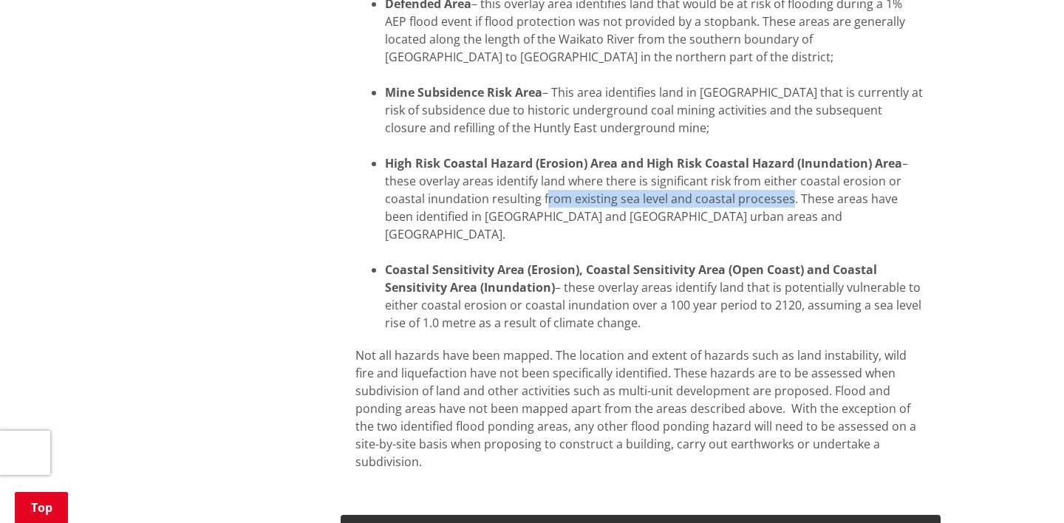
drag, startPoint x: 540, startPoint y: 194, endPoint x: 779, endPoint y: 201, distance: 238.8
click at [779, 201] on li "High Risk Coastal Hazard (Erosion) Area and High Risk Coastal Hazard (Inundatio…" at bounding box center [655, 207] width 541 height 106
click at [761, 219] on li "High Risk Coastal Hazard (Erosion) Area and High Risk Coastal Hazard (Inundatio…" at bounding box center [655, 207] width 541 height 106
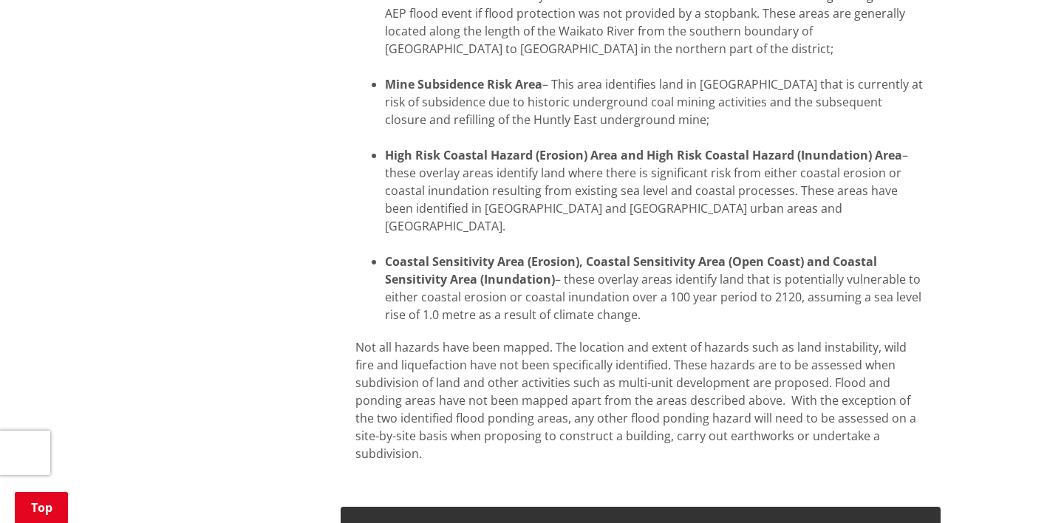
scroll to position [1060, 0]
click at [709, 295] on li "Coastal Sensitivity Area (Erosion), Coastal Sensitivity Area (Open Coast) and C…" at bounding box center [655, 286] width 541 height 71
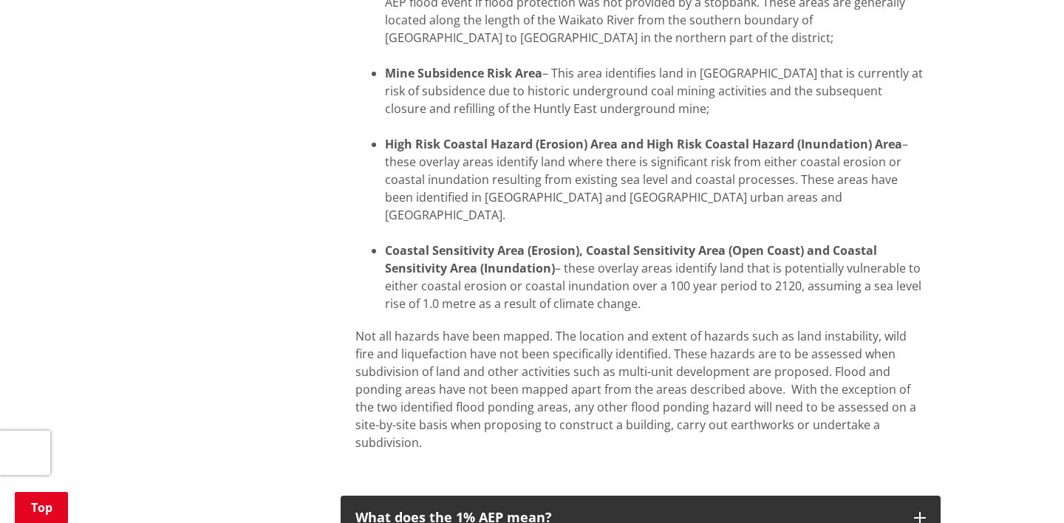
click at [677, 288] on li "Coastal Sensitivity Area (Erosion), Coastal Sensitivity Area (Open Coast) and C…" at bounding box center [655, 277] width 541 height 71
drag, startPoint x: 643, startPoint y: 288, endPoint x: 566, endPoint y: 251, distance: 85.6
click at [566, 251] on li "Coastal Sensitivity Area (Erosion), Coastal Sensitivity Area (Open Coast) and C…" at bounding box center [655, 277] width 541 height 71
click at [658, 291] on li "Coastal Sensitivity Area (Erosion), Coastal Sensitivity Area (Open Coast) and C…" at bounding box center [655, 277] width 541 height 71
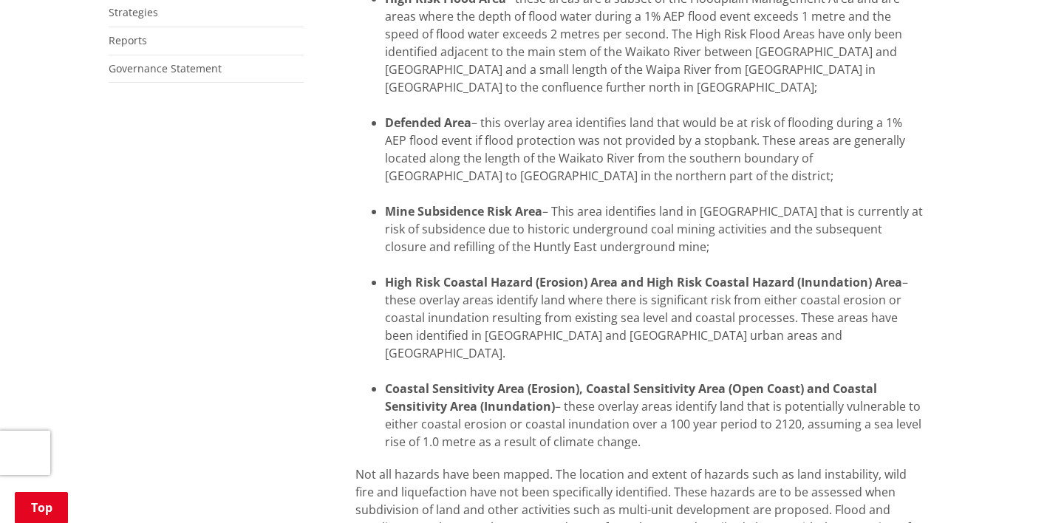
scroll to position [933, 0]
click at [741, 338] on li "High Risk Coastal Hazard (Erosion) Area and High Risk Coastal Hazard (Inundatio…" at bounding box center [655, 326] width 541 height 106
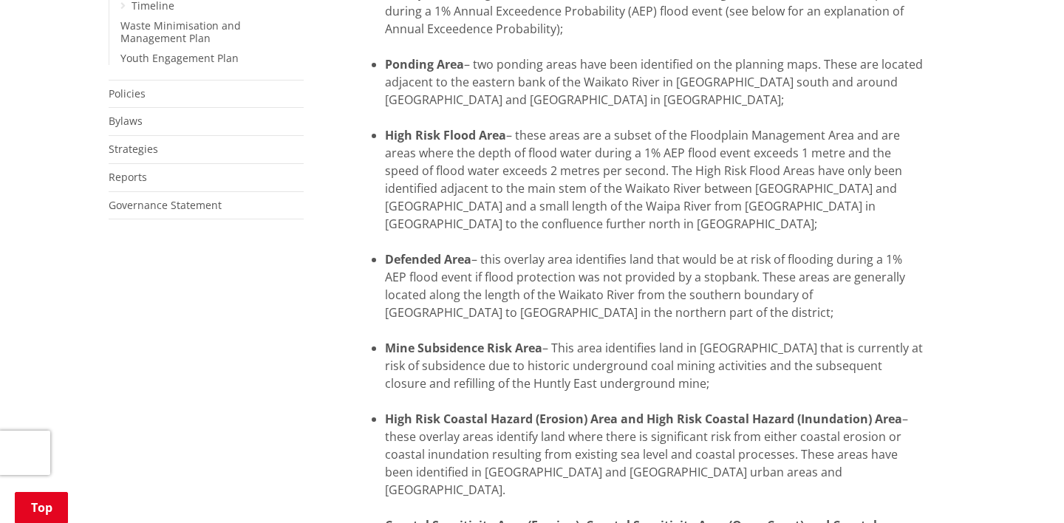
scroll to position [796, 0]
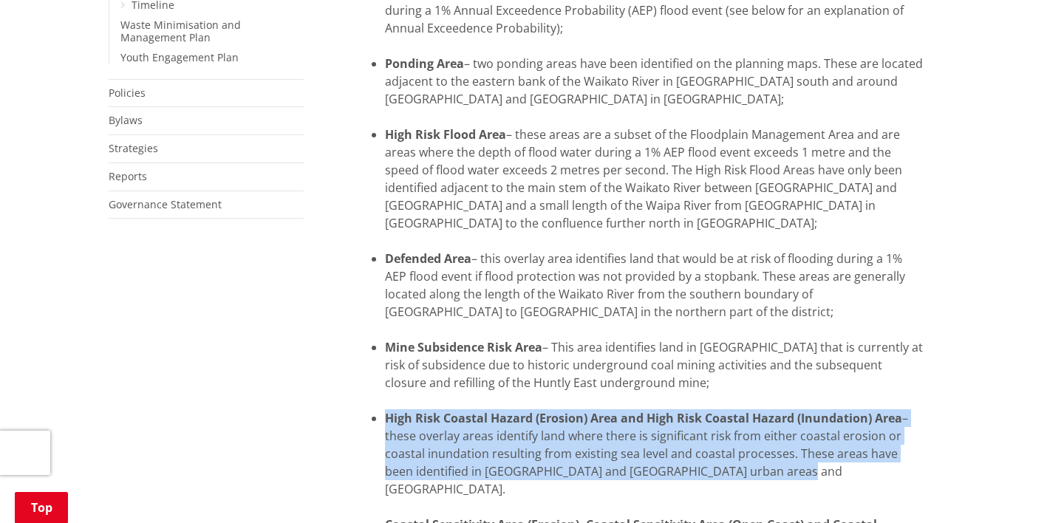
drag, startPoint x: 756, startPoint y: 476, endPoint x: 384, endPoint y: 426, distance: 375.1
click at [385, 426] on li "High Risk Coastal Hazard (Erosion) Area and High Risk Coastal Hazard (Inundatio…" at bounding box center [655, 462] width 541 height 106
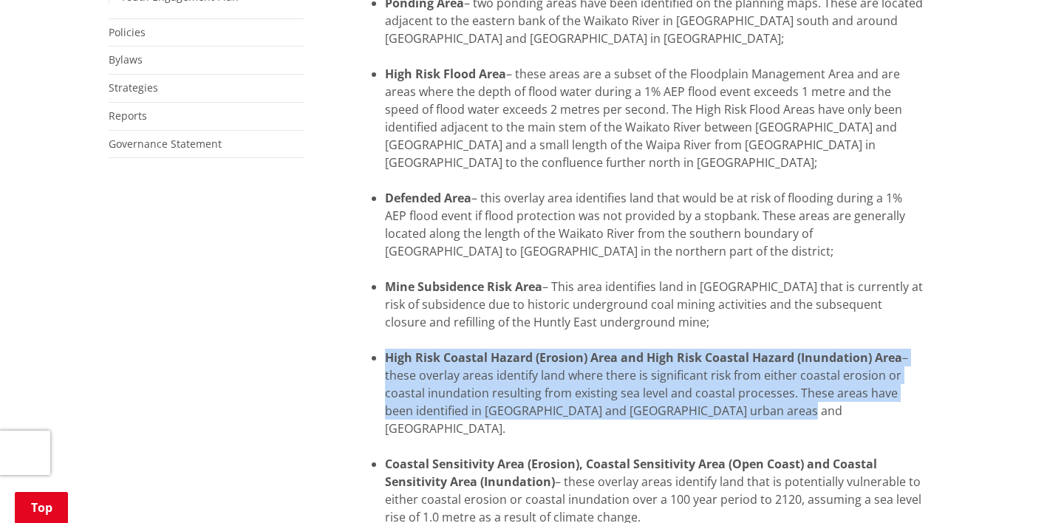
scroll to position [854, 0]
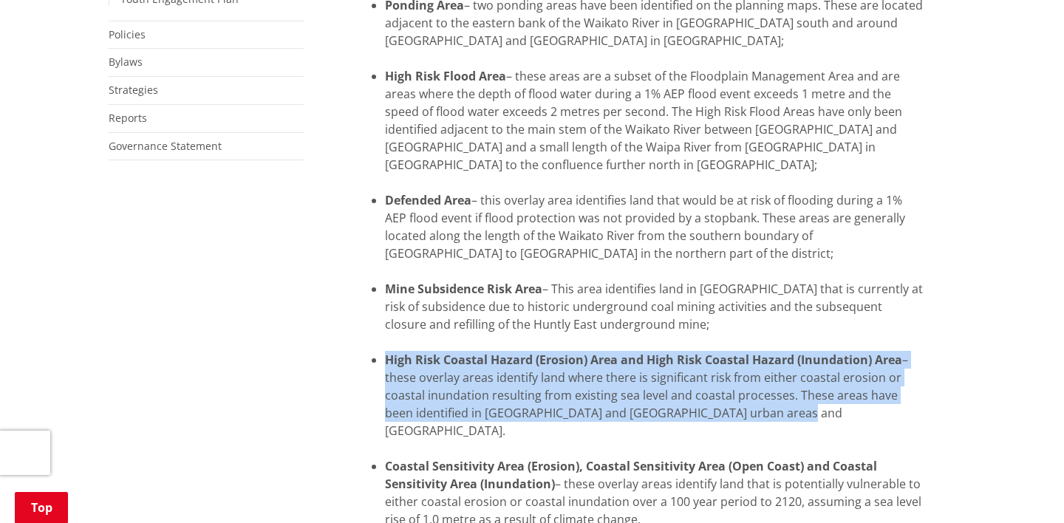
click at [749, 420] on li "High Risk Coastal Hazard (Erosion) Area and High Risk Coastal Hazard (Inundatio…" at bounding box center [655, 404] width 541 height 106
